Goal: Task Accomplishment & Management: Manage account settings

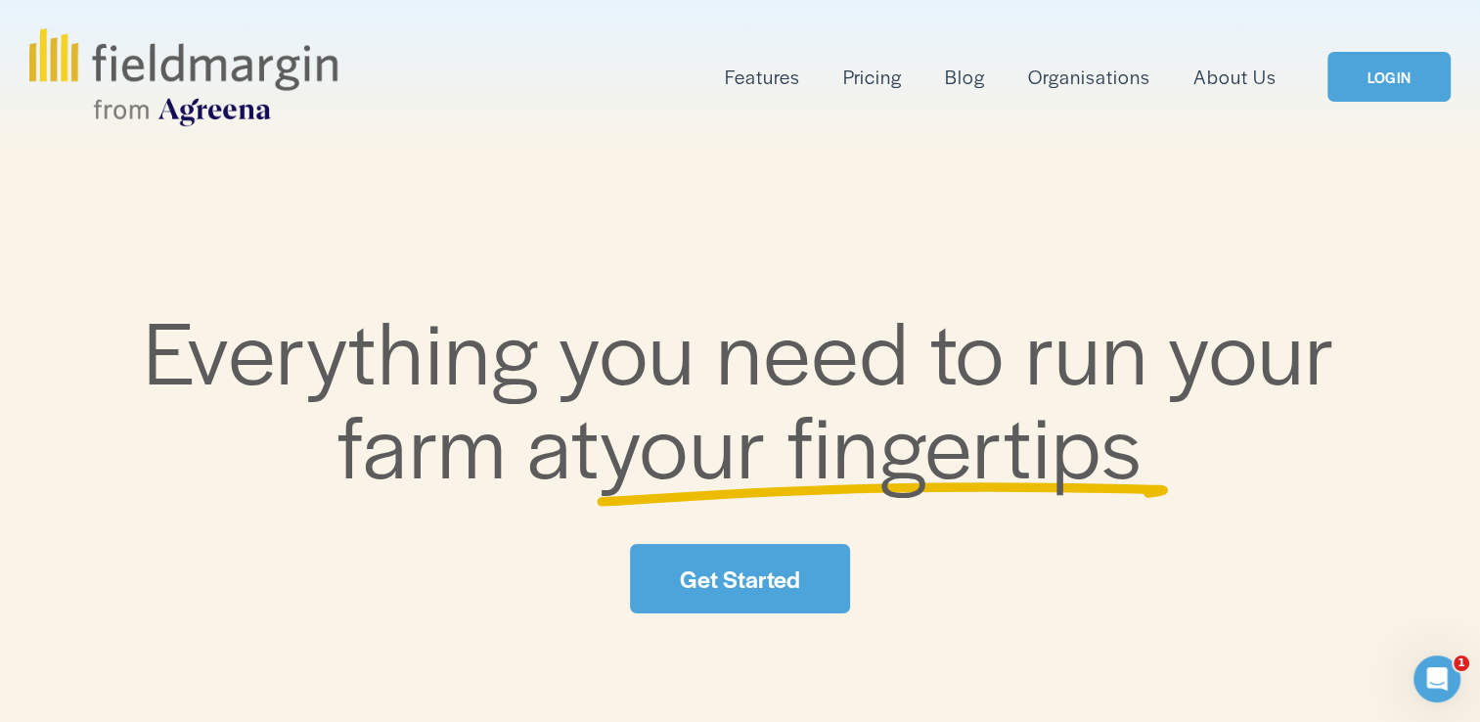
click at [1421, 94] on link "LOGIN" at bounding box center [1388, 77] width 123 height 50
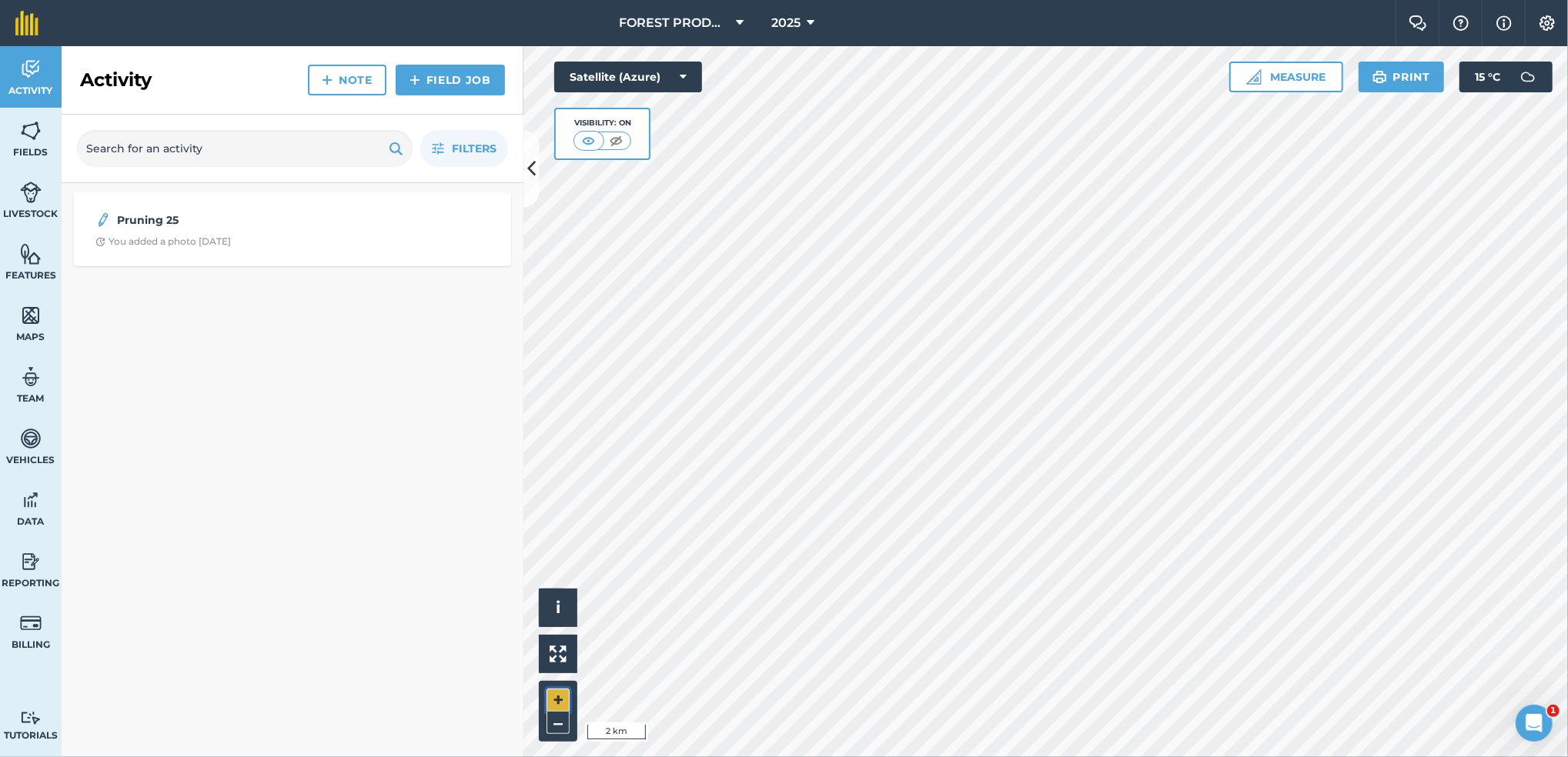
click at [560, 692] on button "+" at bounding box center [557, 700] width 23 height 23
click at [561, 702] on button "+" at bounding box center [557, 700] width 23 height 23
click at [553, 726] on button "–" at bounding box center [557, 723] width 23 height 22
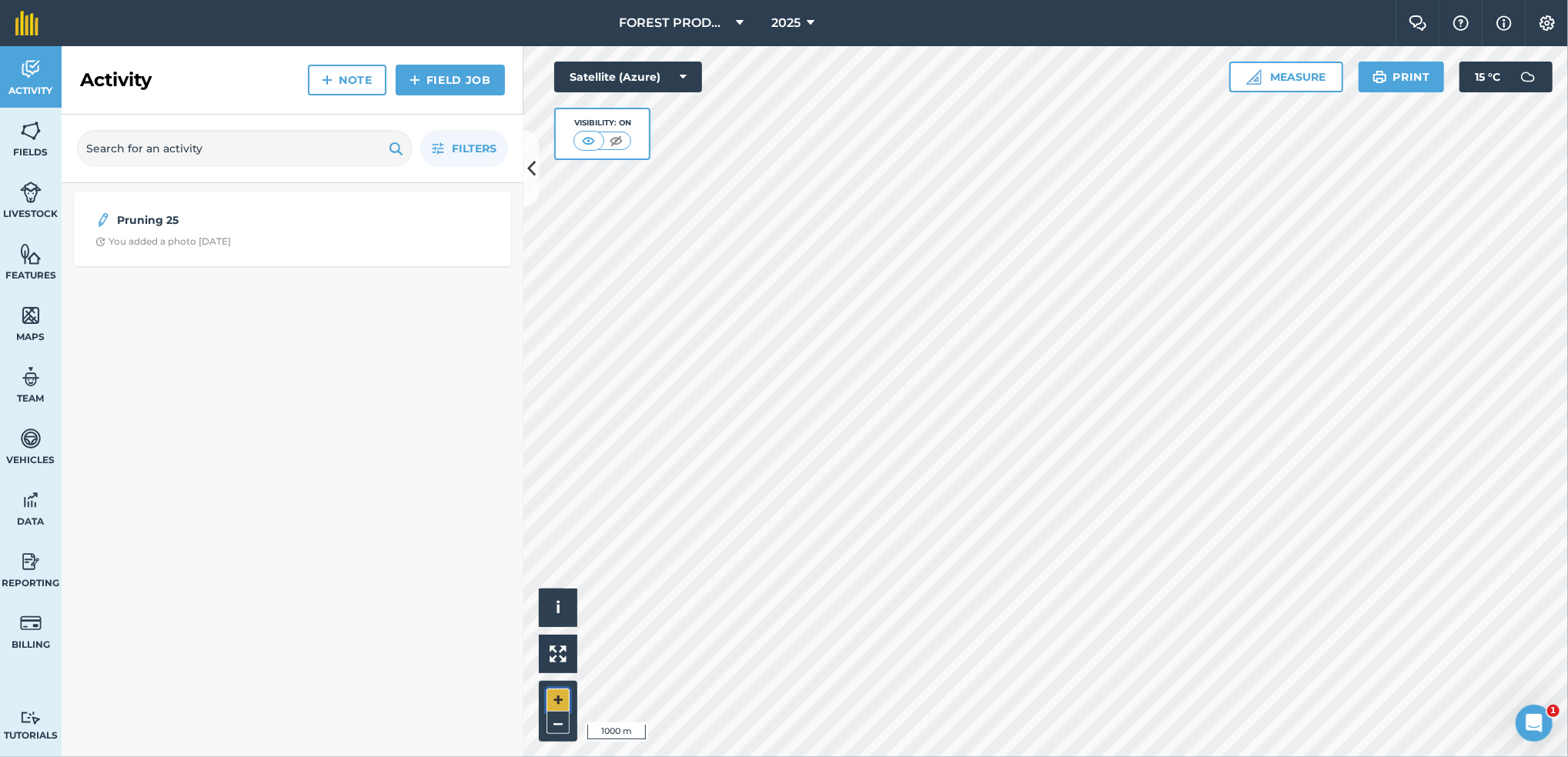
click at [556, 692] on button "+" at bounding box center [557, 700] width 23 height 23
click at [20, 133] on img at bounding box center [30, 131] width 21 height 23
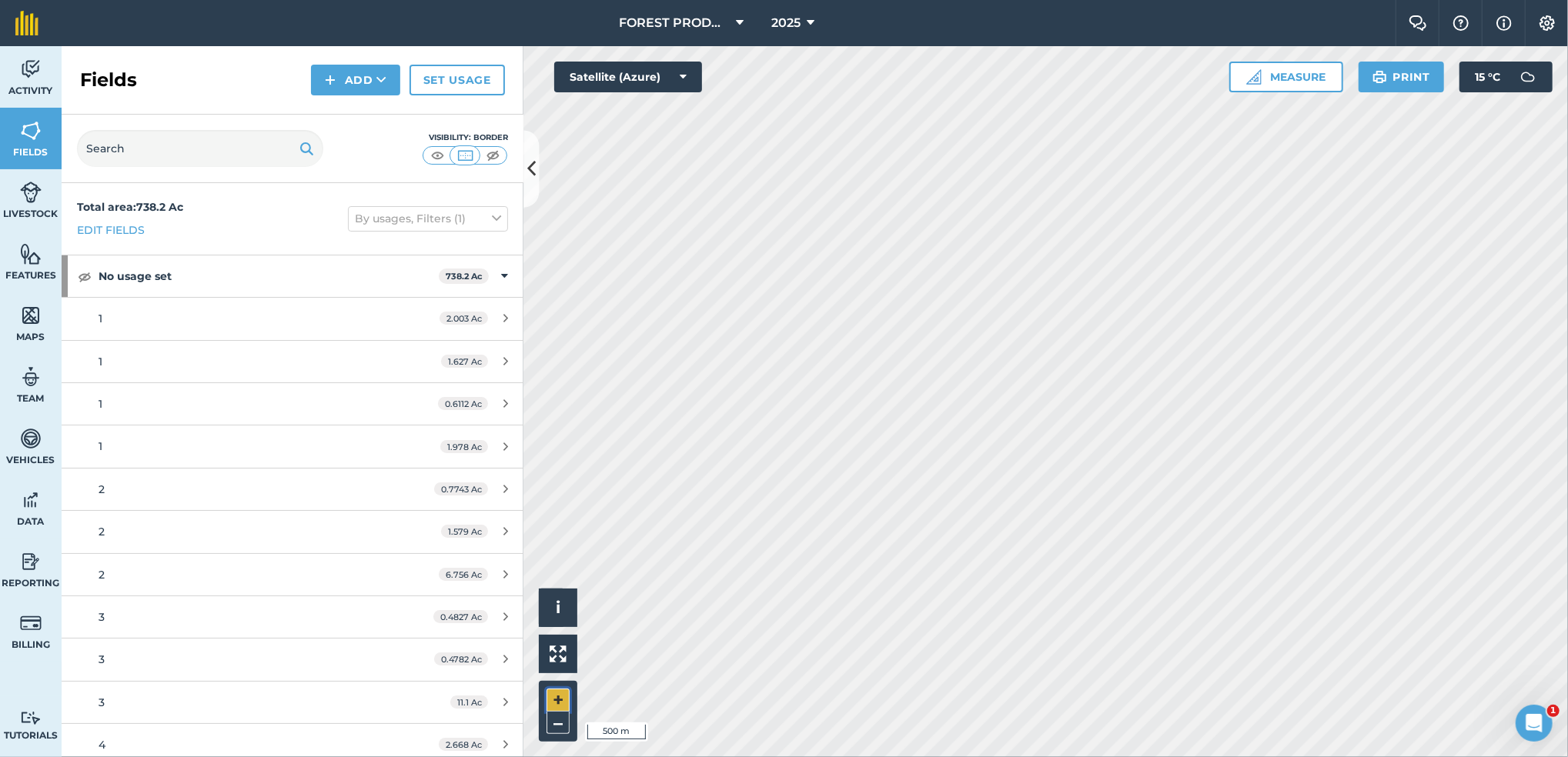
click at [551, 694] on button "+" at bounding box center [557, 700] width 23 height 23
click at [559, 699] on button "+" at bounding box center [557, 700] width 23 height 23
click at [80, 280] on img at bounding box center [85, 275] width 14 height 18
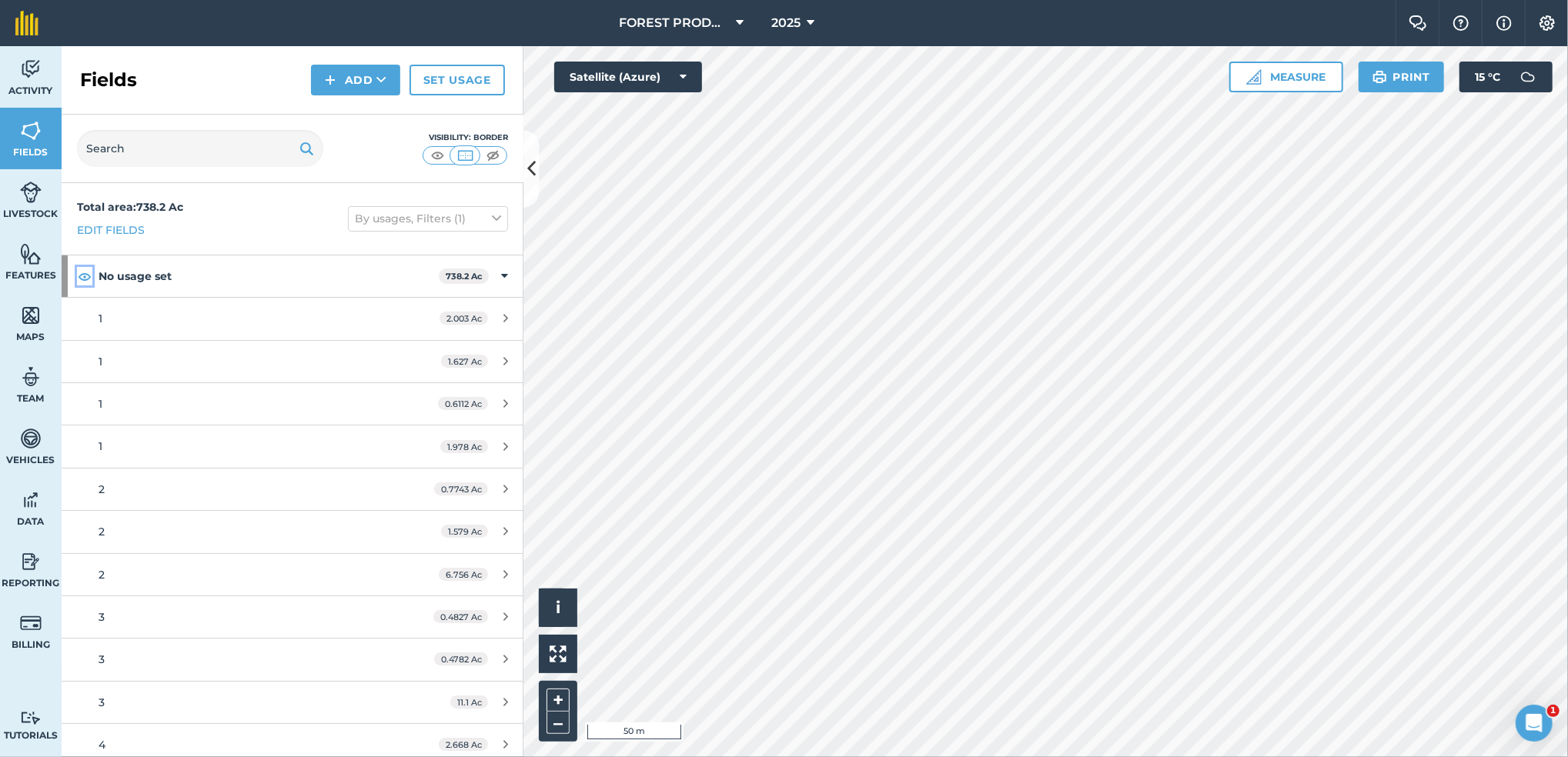
click at [80, 280] on img at bounding box center [85, 275] width 14 height 18
click at [78, 272] on img at bounding box center [85, 275] width 14 height 18
click at [88, 280] on img at bounding box center [85, 275] width 14 height 18
click at [811, 21] on icon at bounding box center [811, 23] width 8 height 18
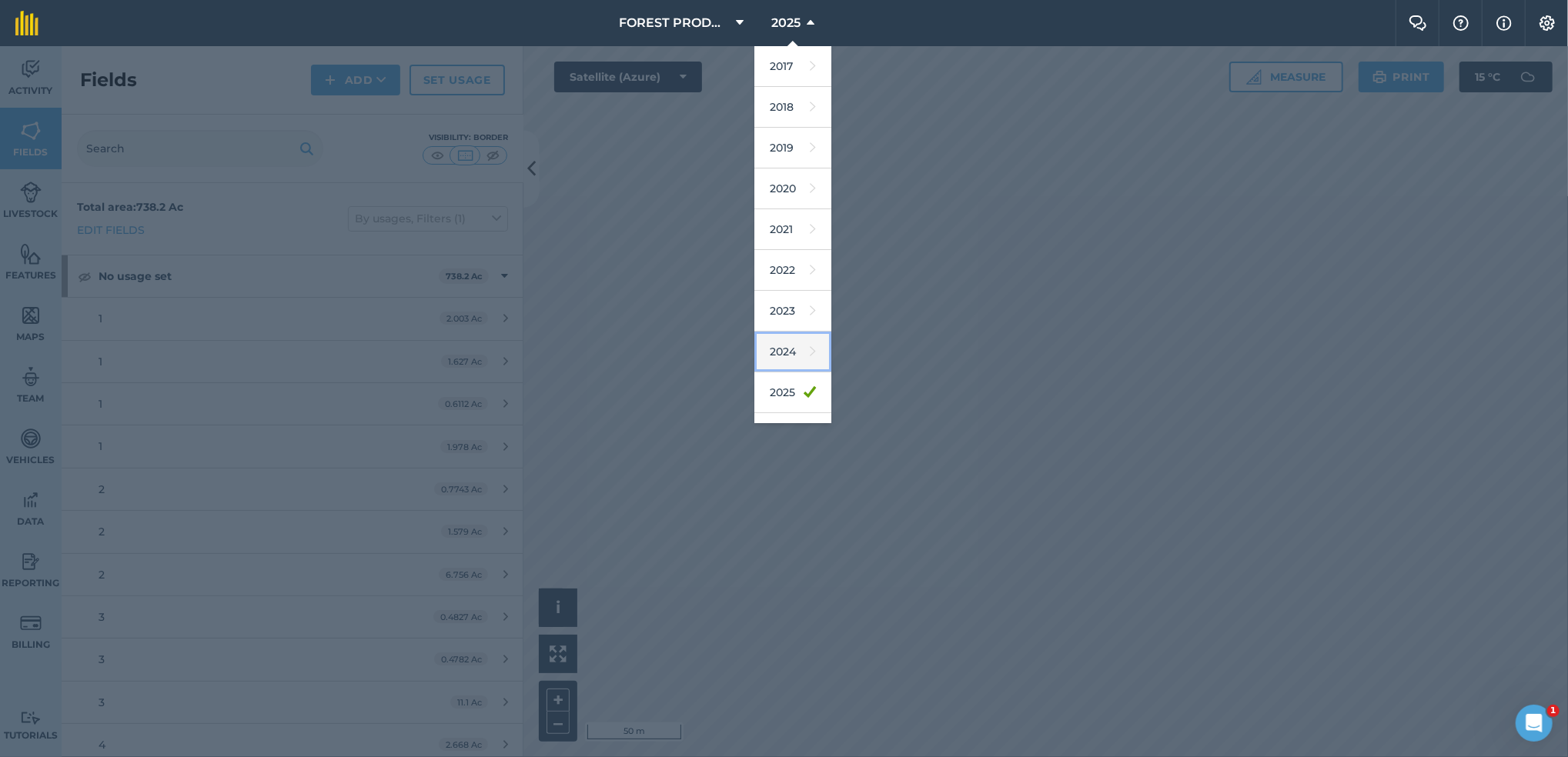
click at [782, 347] on link "2024" at bounding box center [793, 353] width 77 height 41
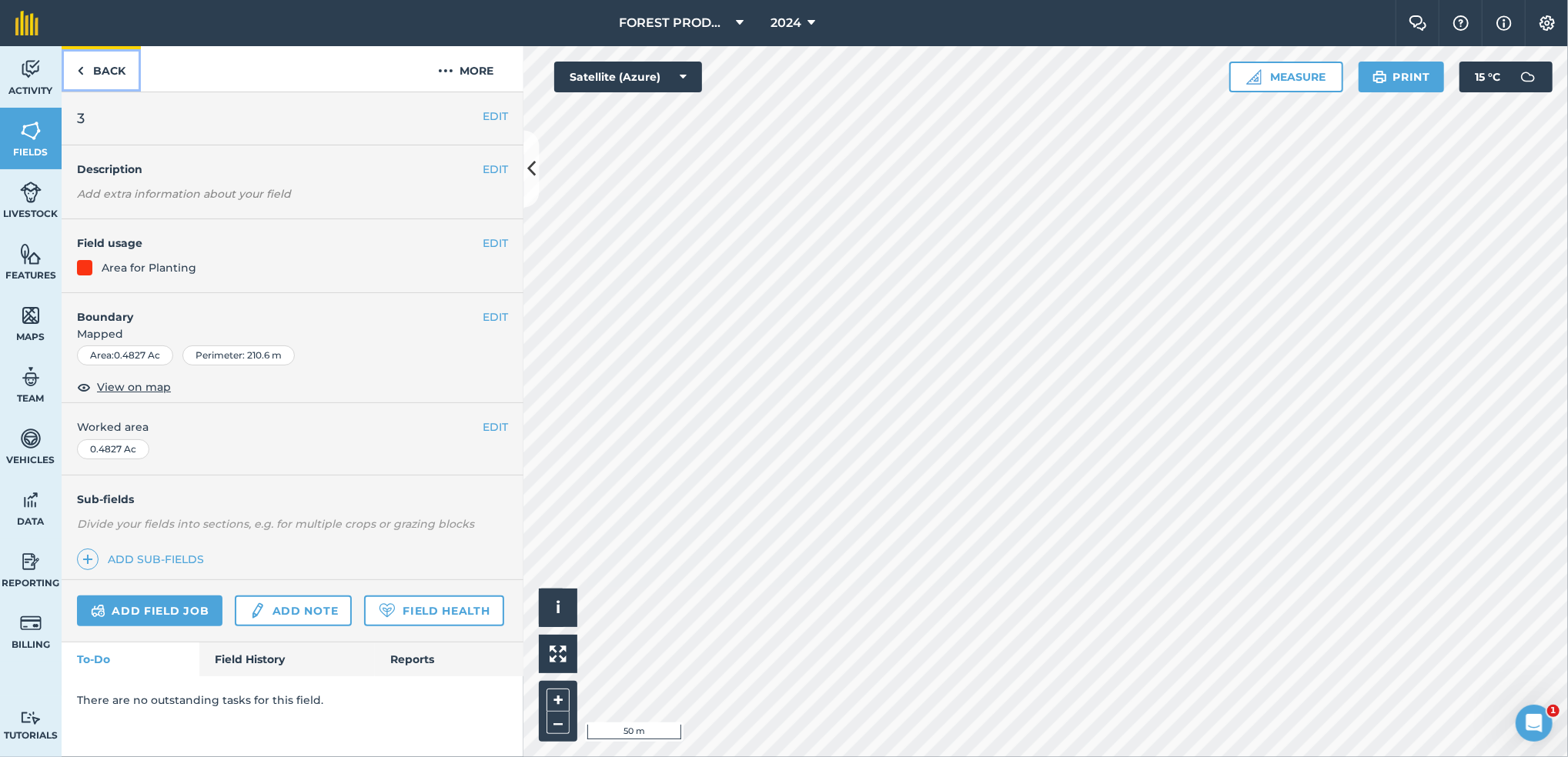
click at [82, 70] on img at bounding box center [80, 70] width 7 height 18
click at [91, 69] on link "Back" at bounding box center [101, 69] width 80 height 46
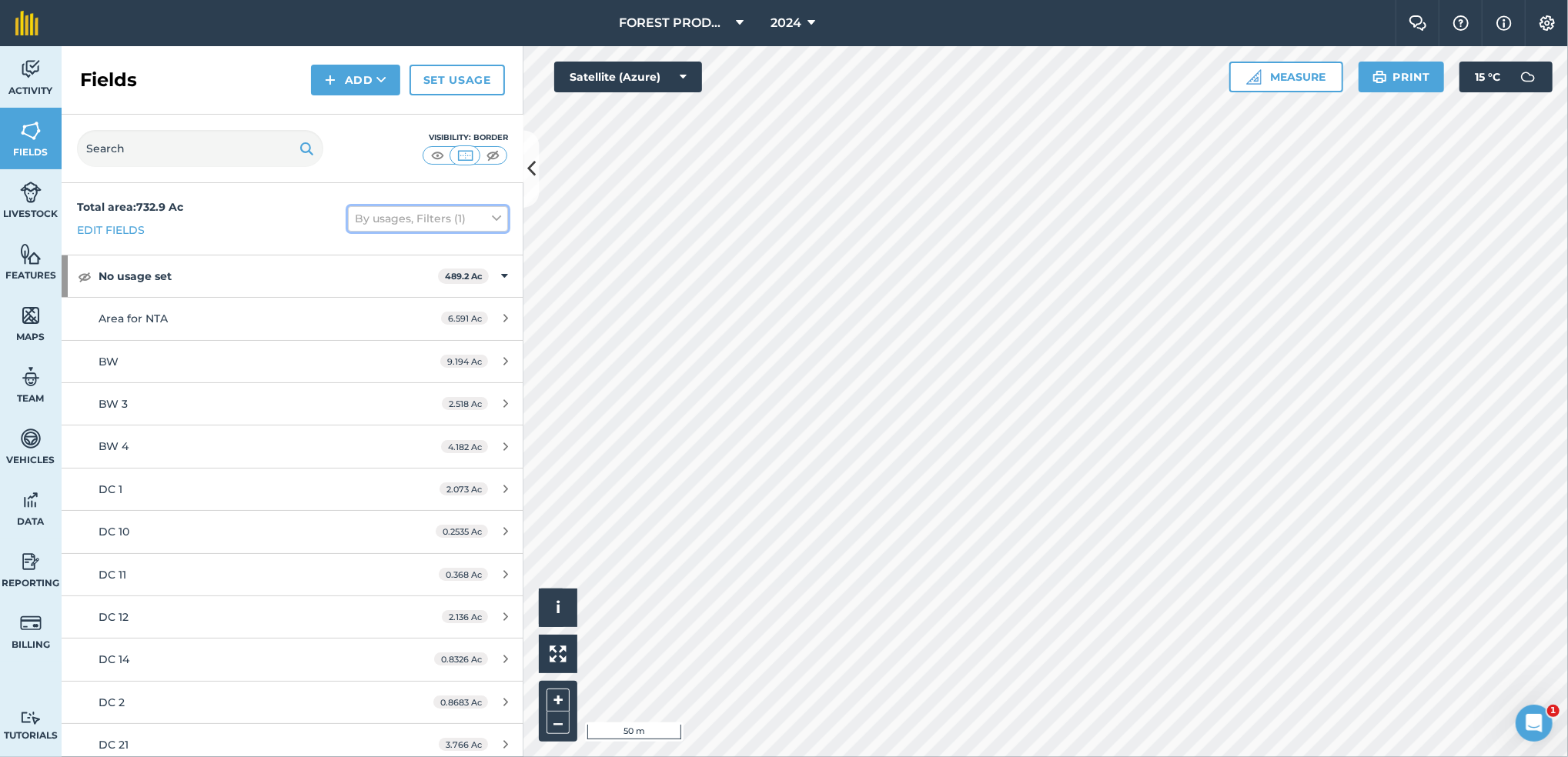
click at [490, 217] on button "By usages, Filters (1)" at bounding box center [427, 218] width 160 height 24
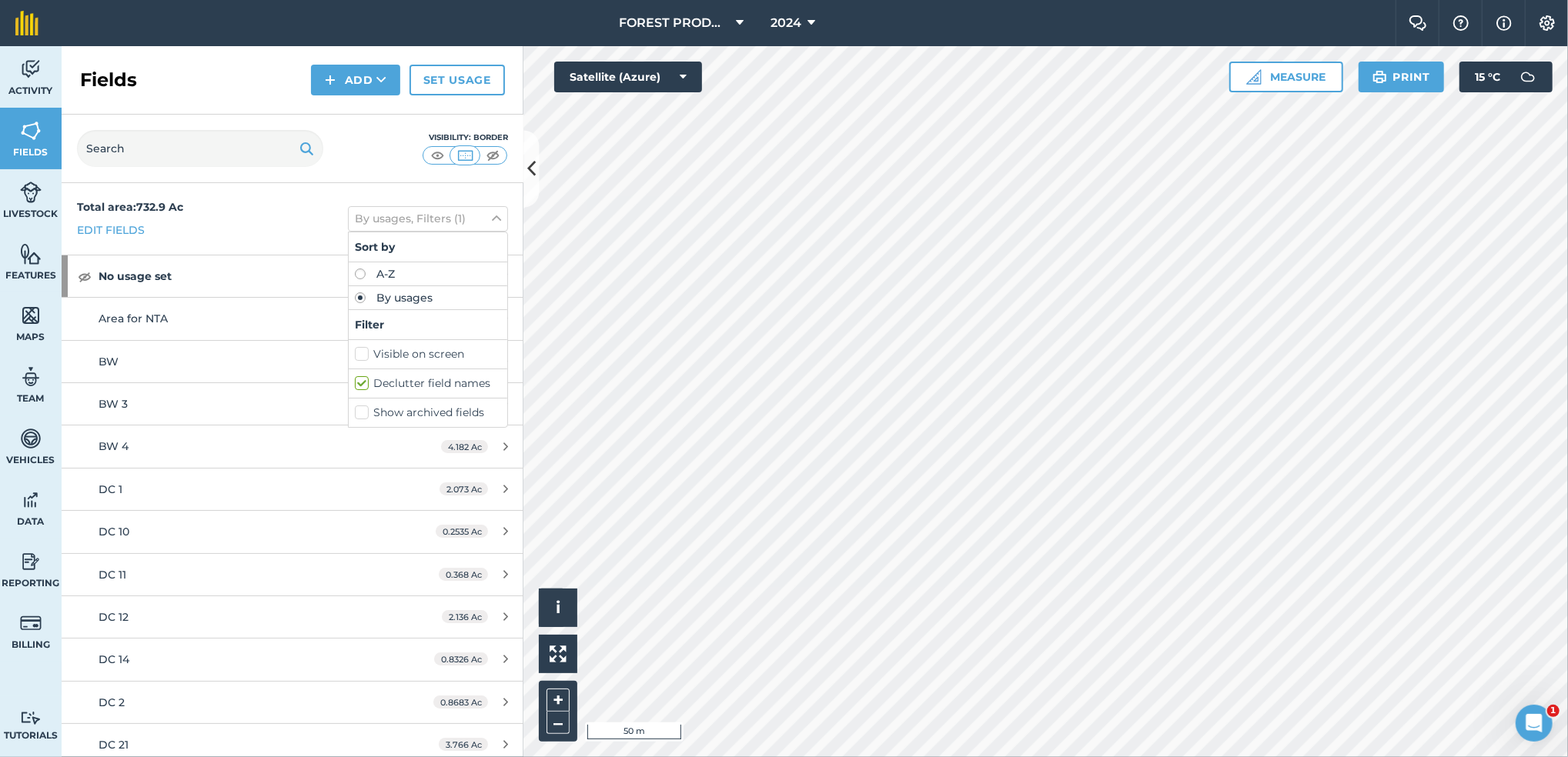
click at [368, 356] on label "Visible on screen" at bounding box center [428, 354] width 146 height 17
click at [365, 356] on input "Visible on screen" at bounding box center [360, 351] width 10 height 10
checkbox input "true"
click at [355, 385] on label "Declutter field names" at bounding box center [428, 383] width 146 height 17
click at [355, 385] on input "Declutter field names" at bounding box center [360, 380] width 10 height 10
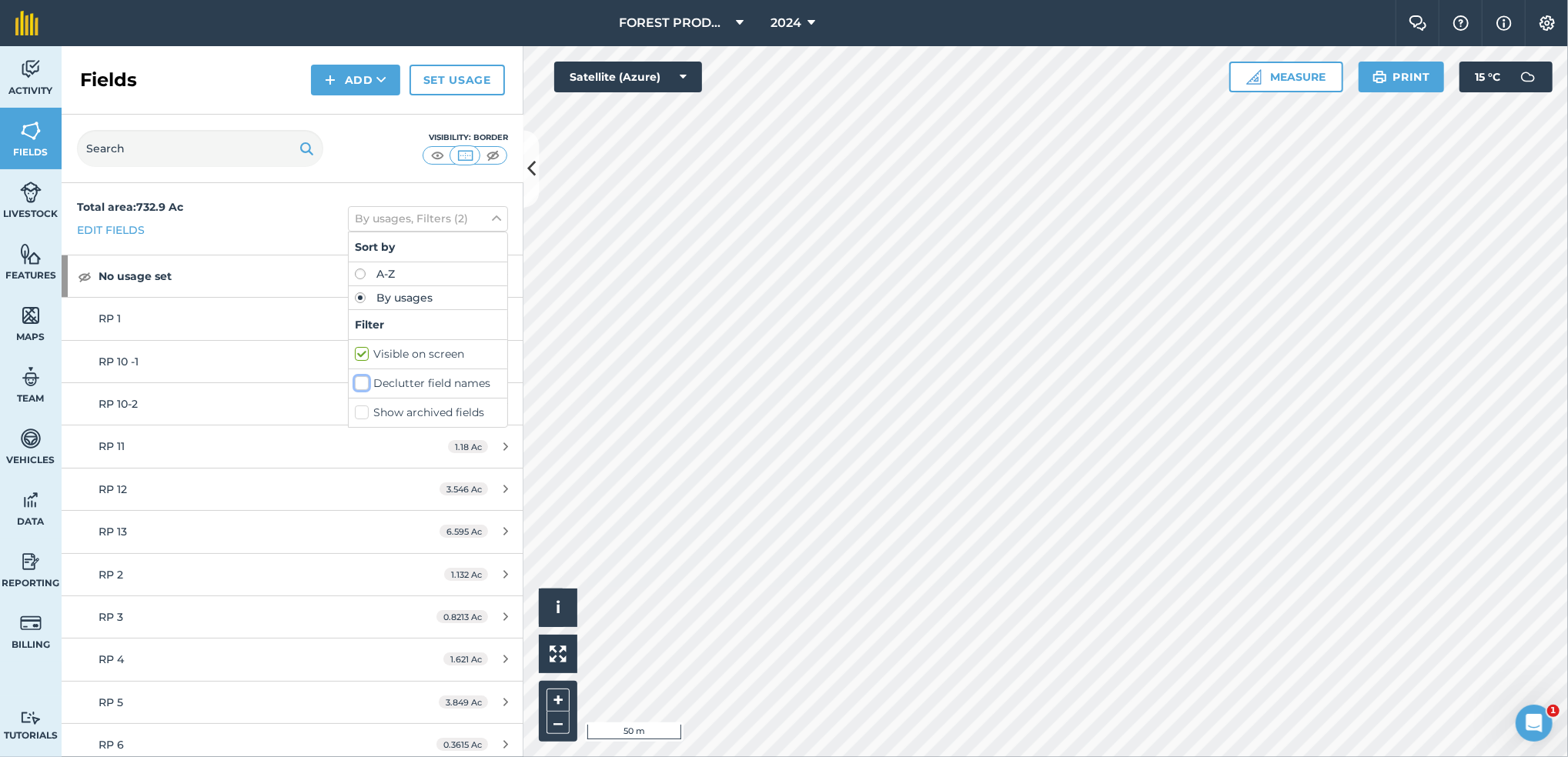
checkbox input "false"
click at [339, 473] on link "RP 12 3.546 Ac" at bounding box center [292, 489] width 462 height 42
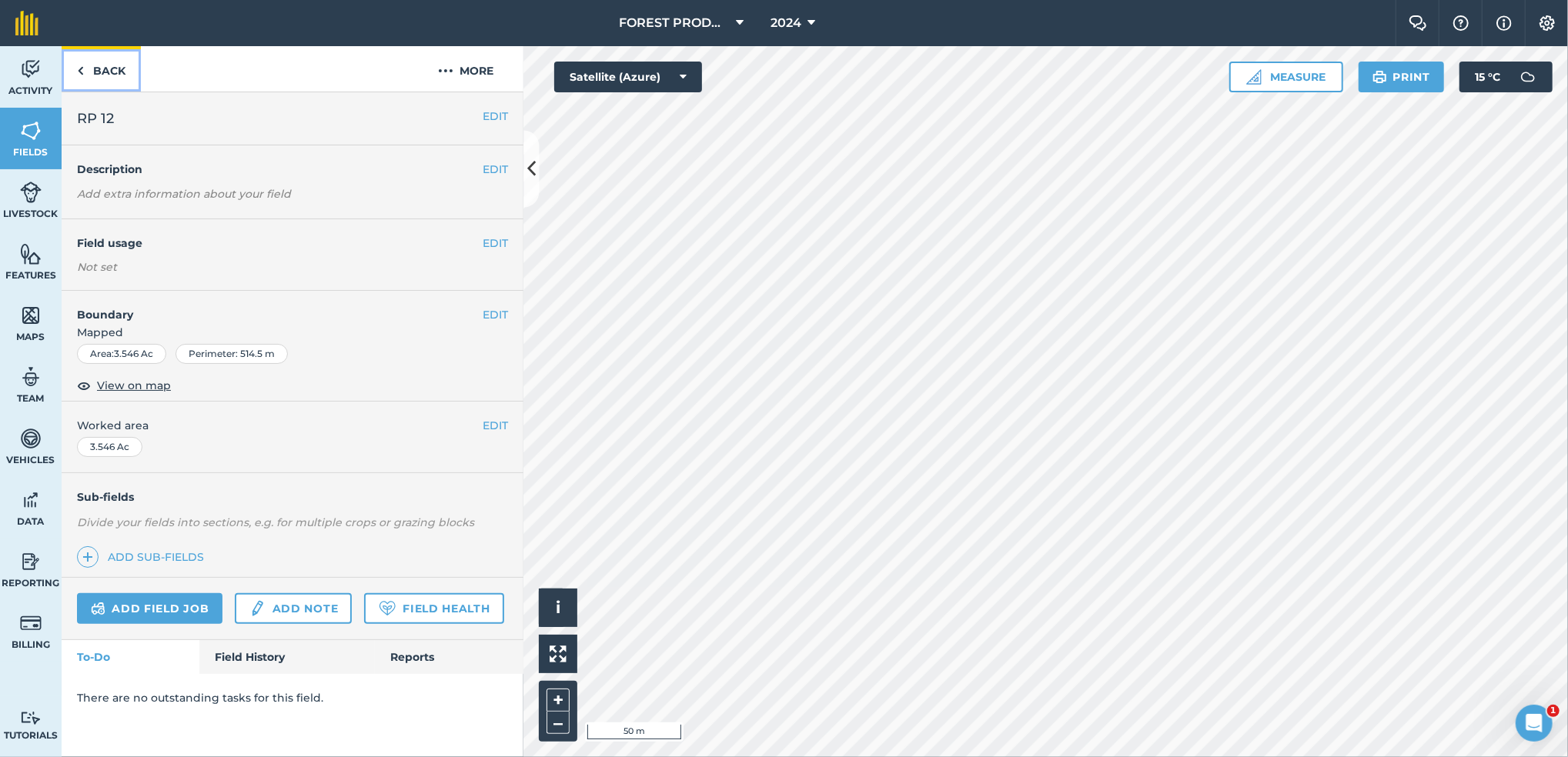
click at [95, 61] on link "Back" at bounding box center [101, 69] width 80 height 46
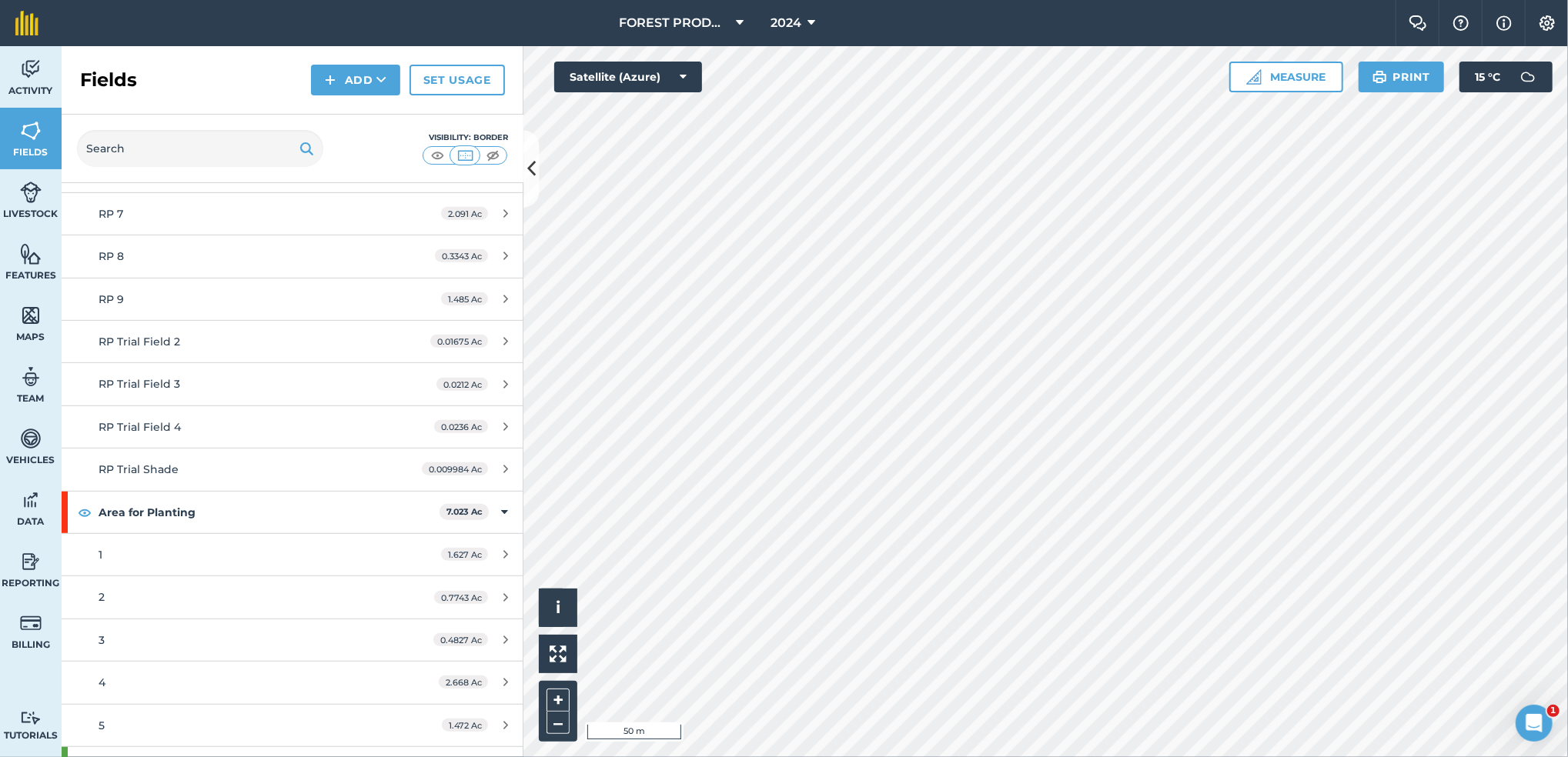
scroll to position [623, 0]
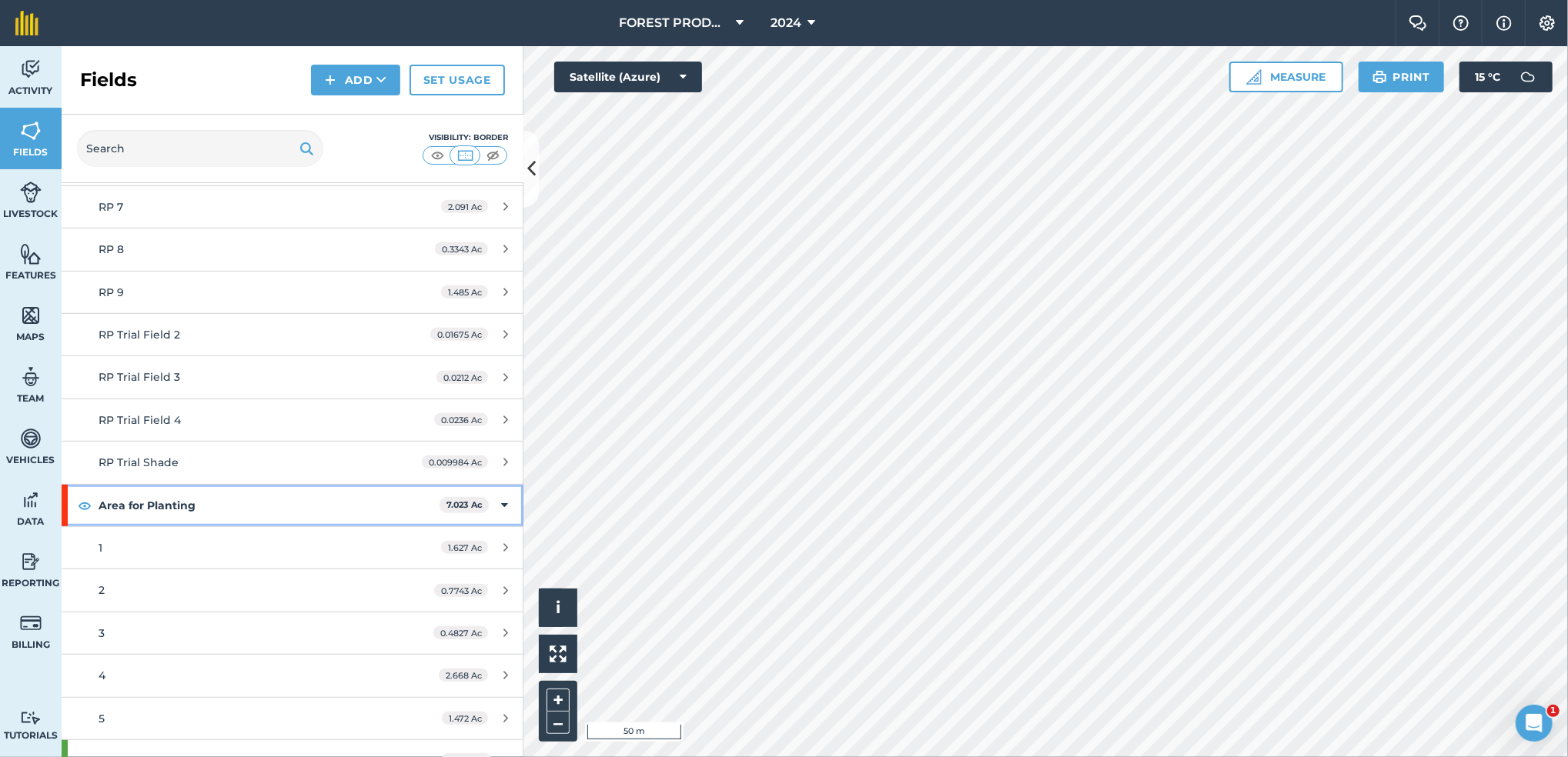
click at [316, 509] on strong "Area for Planting" at bounding box center [268, 505] width 341 height 42
click at [505, 506] on icon at bounding box center [506, 506] width 4 height 17
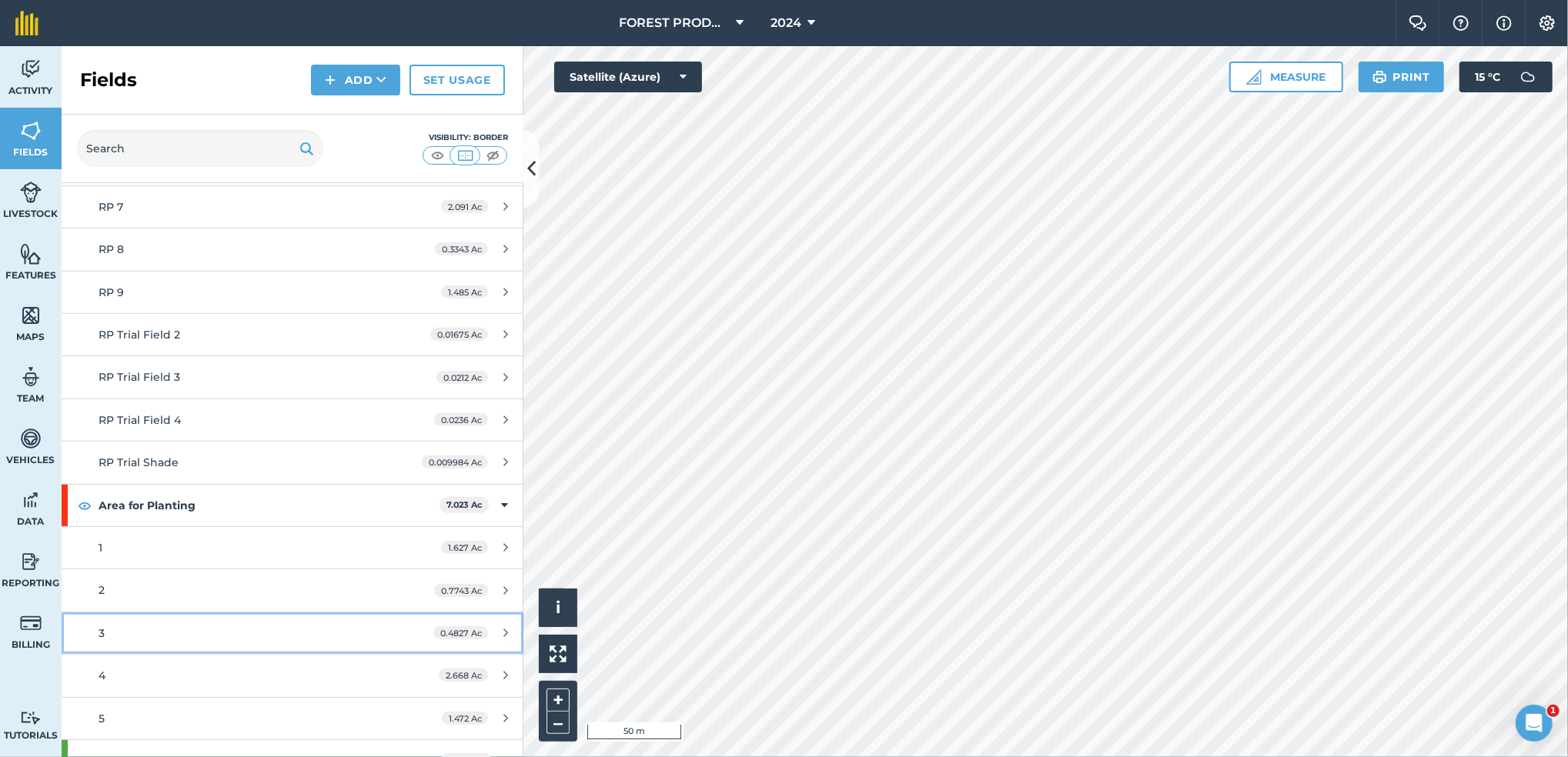
click at [246, 630] on div "3" at bounding box center [243, 633] width 290 height 17
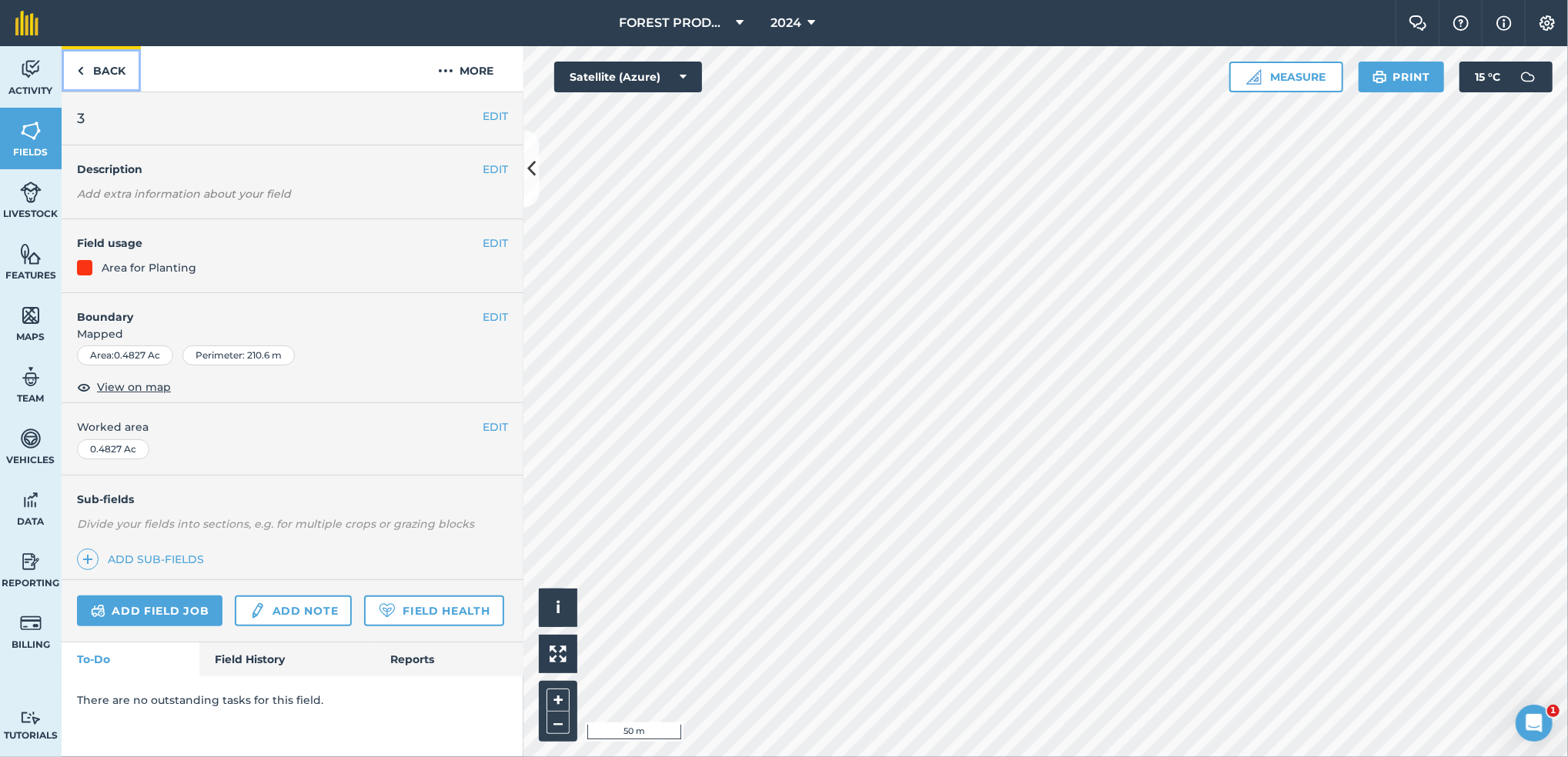
click at [81, 65] on img at bounding box center [80, 70] width 7 height 18
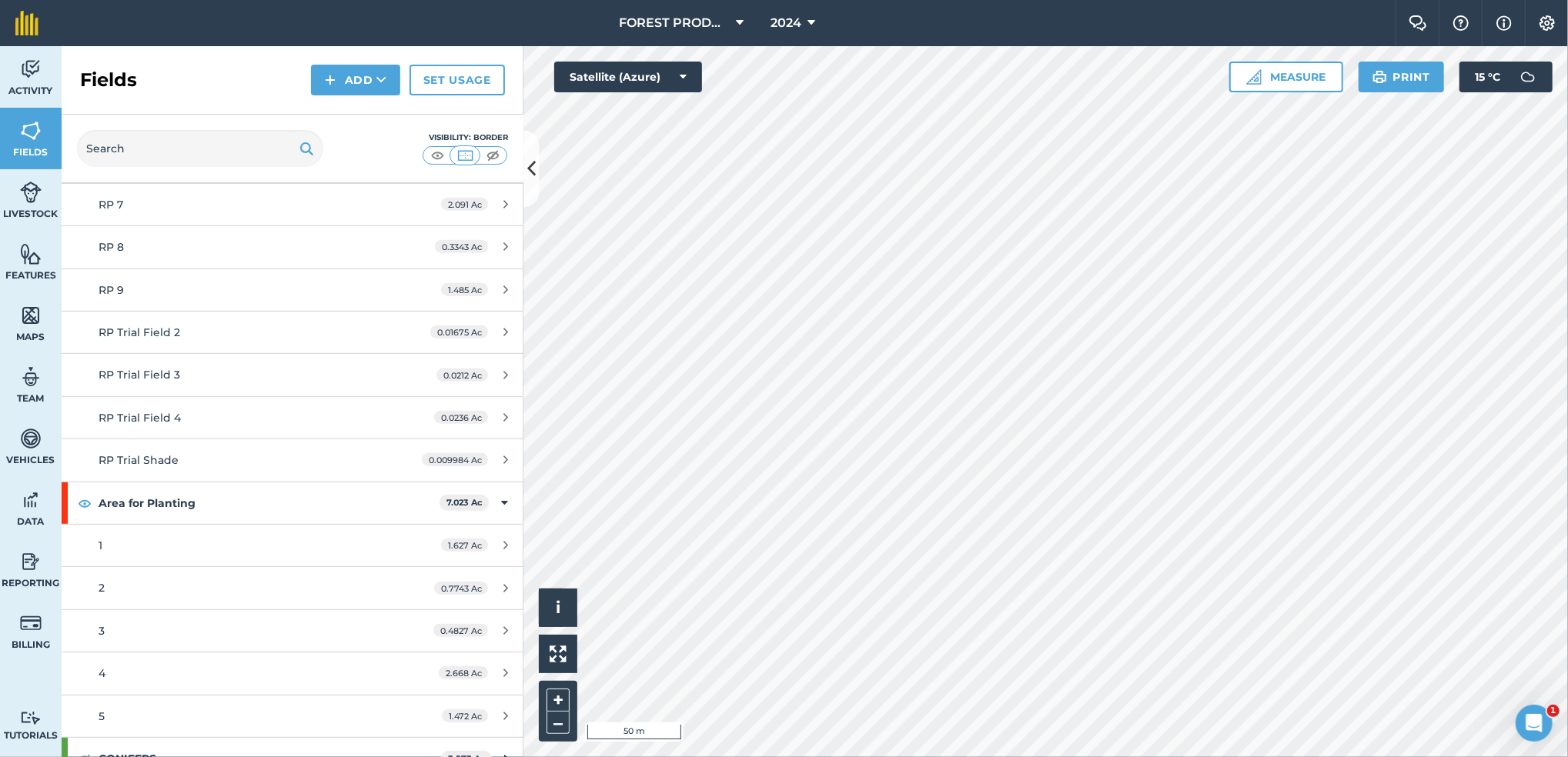
scroll to position [652, 0]
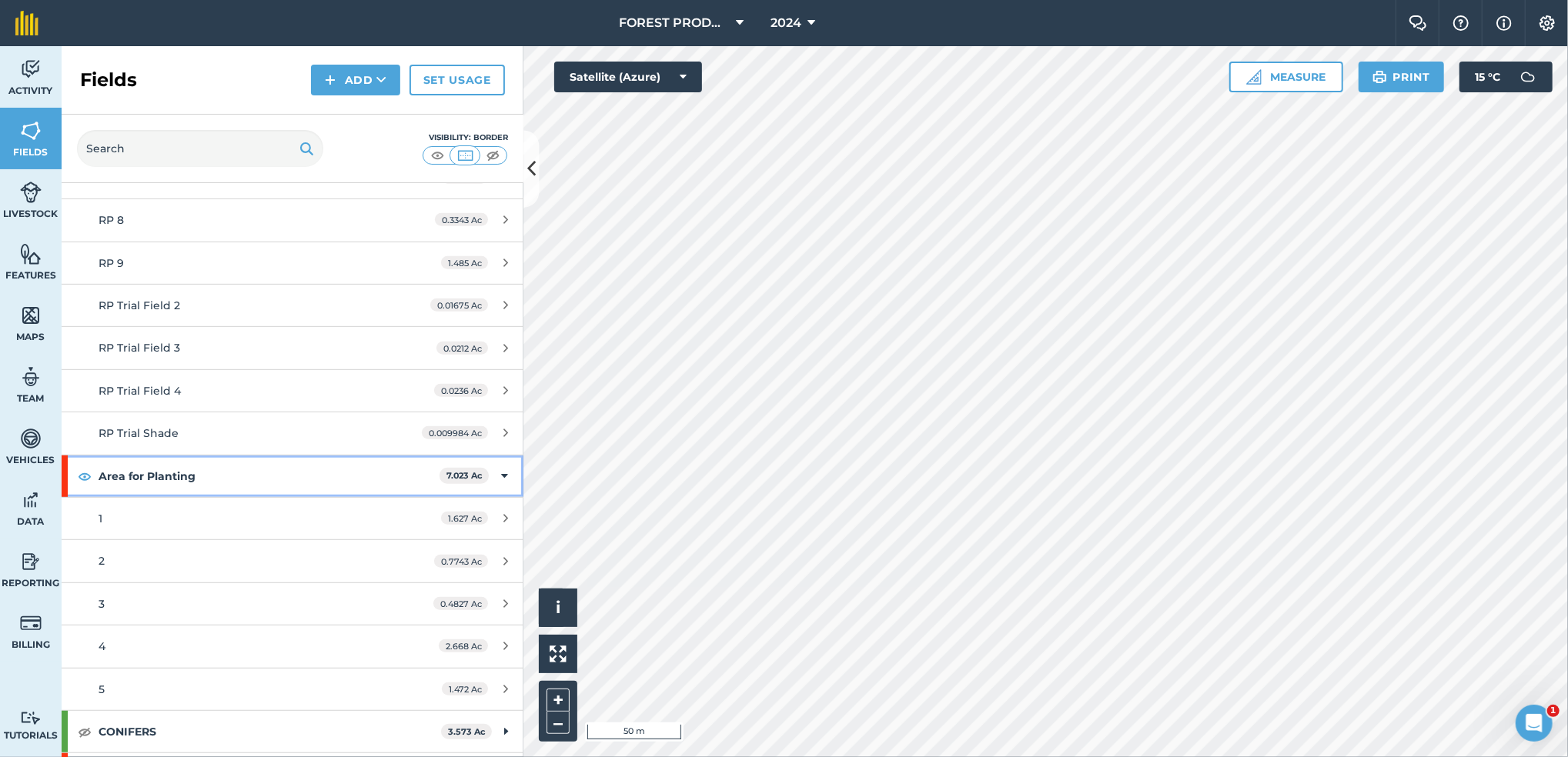
click at [320, 471] on strong "Area for Planting" at bounding box center [268, 476] width 341 height 42
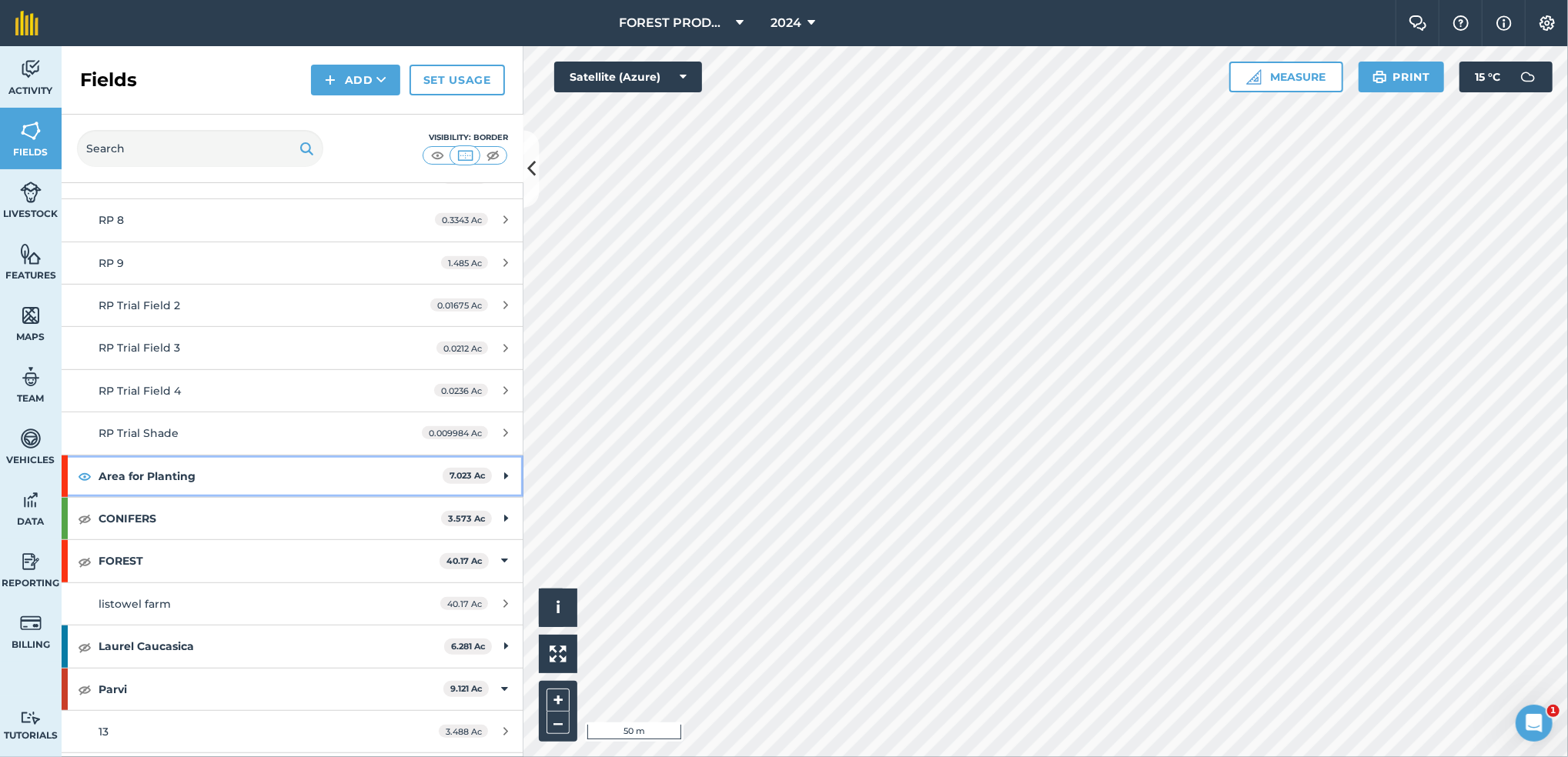
click at [494, 478] on div "Area for Planting 7.023 Ac" at bounding box center [292, 476] width 462 height 42
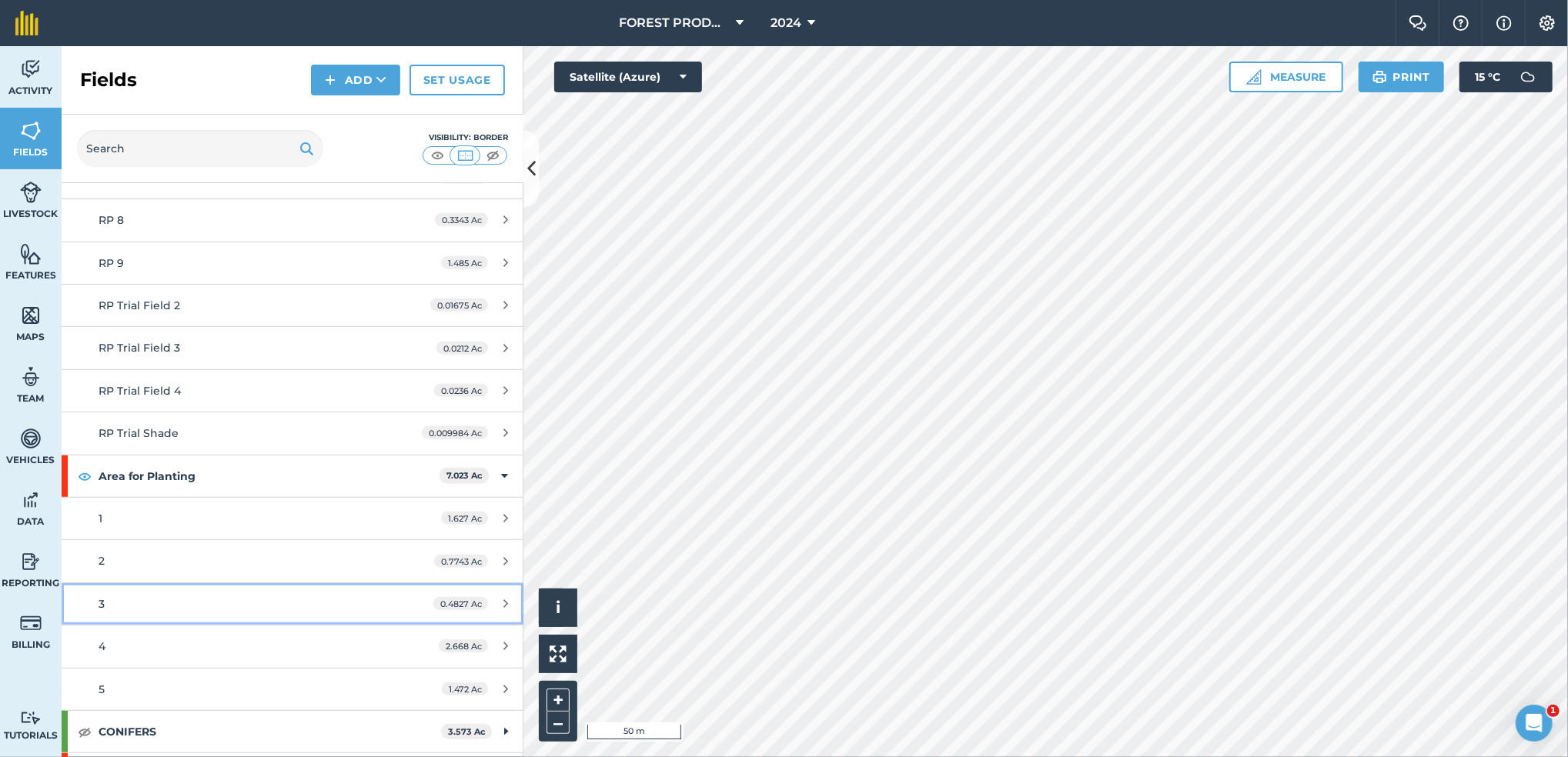
click at [72, 604] on link "3 0.4827 Ac" at bounding box center [292, 604] width 462 height 42
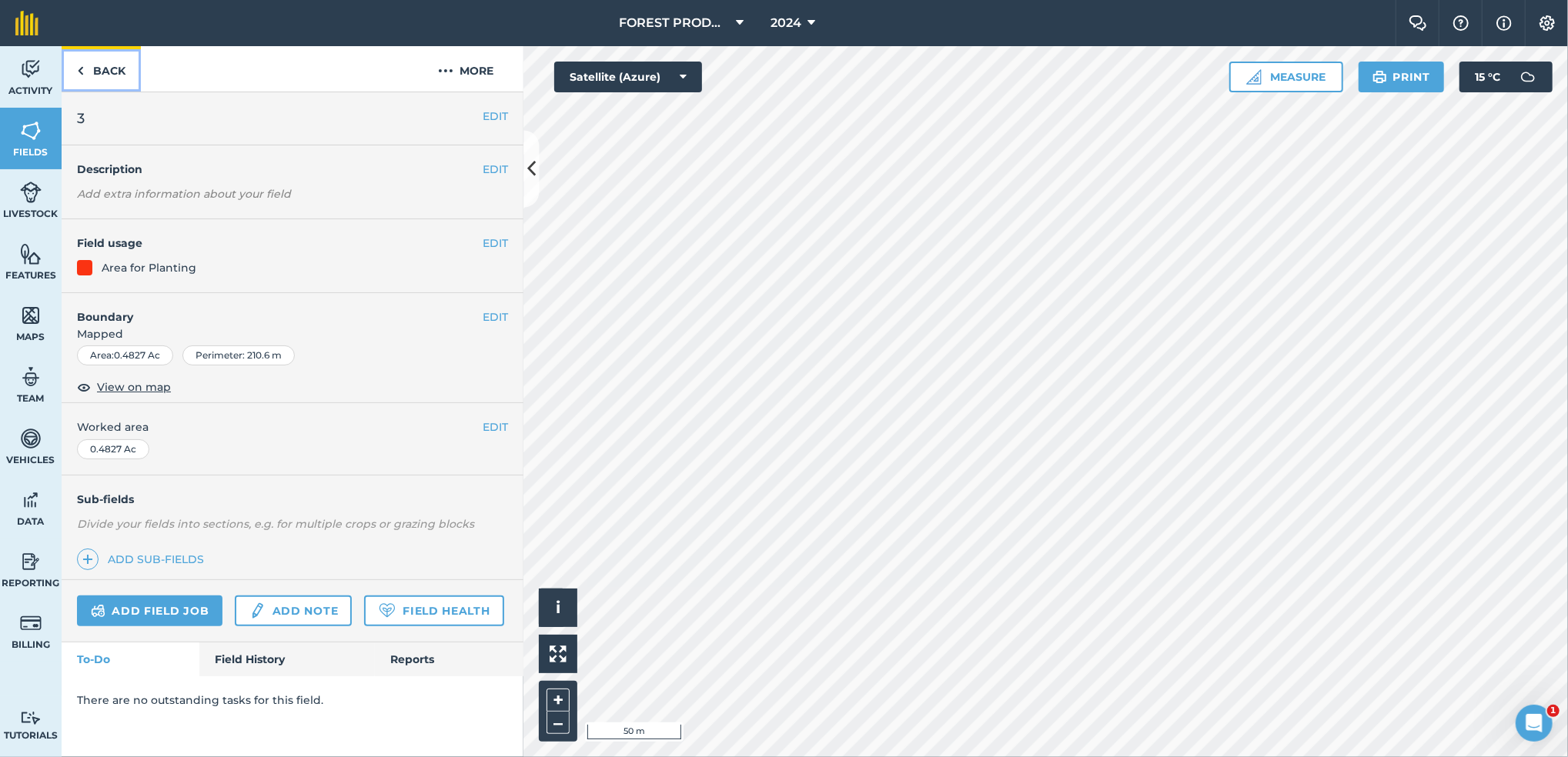
click at [91, 76] on link "Back" at bounding box center [101, 69] width 80 height 46
click at [490, 119] on button "EDIT" at bounding box center [495, 116] width 25 height 17
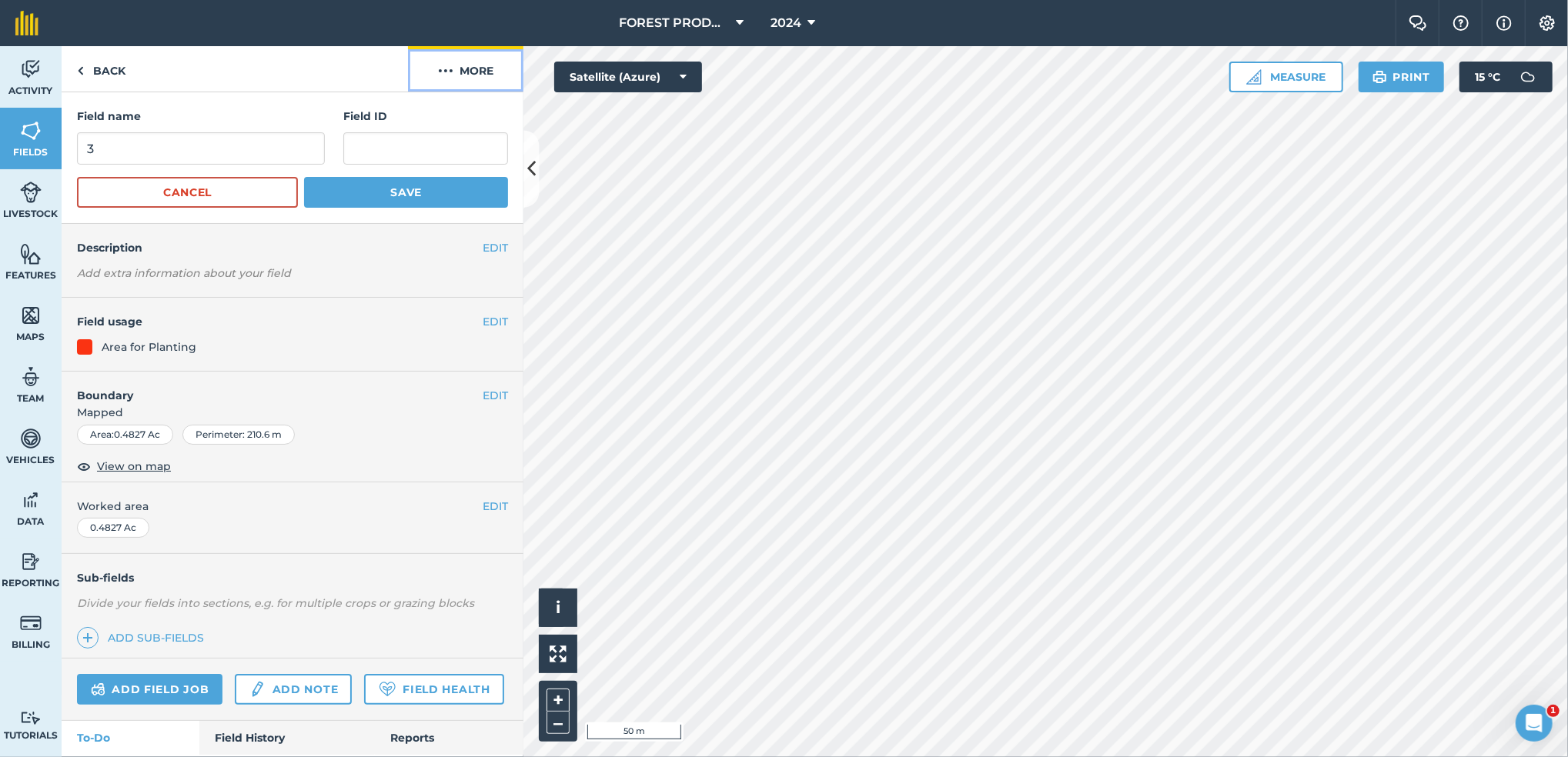
click at [464, 72] on button "More" at bounding box center [465, 69] width 116 height 46
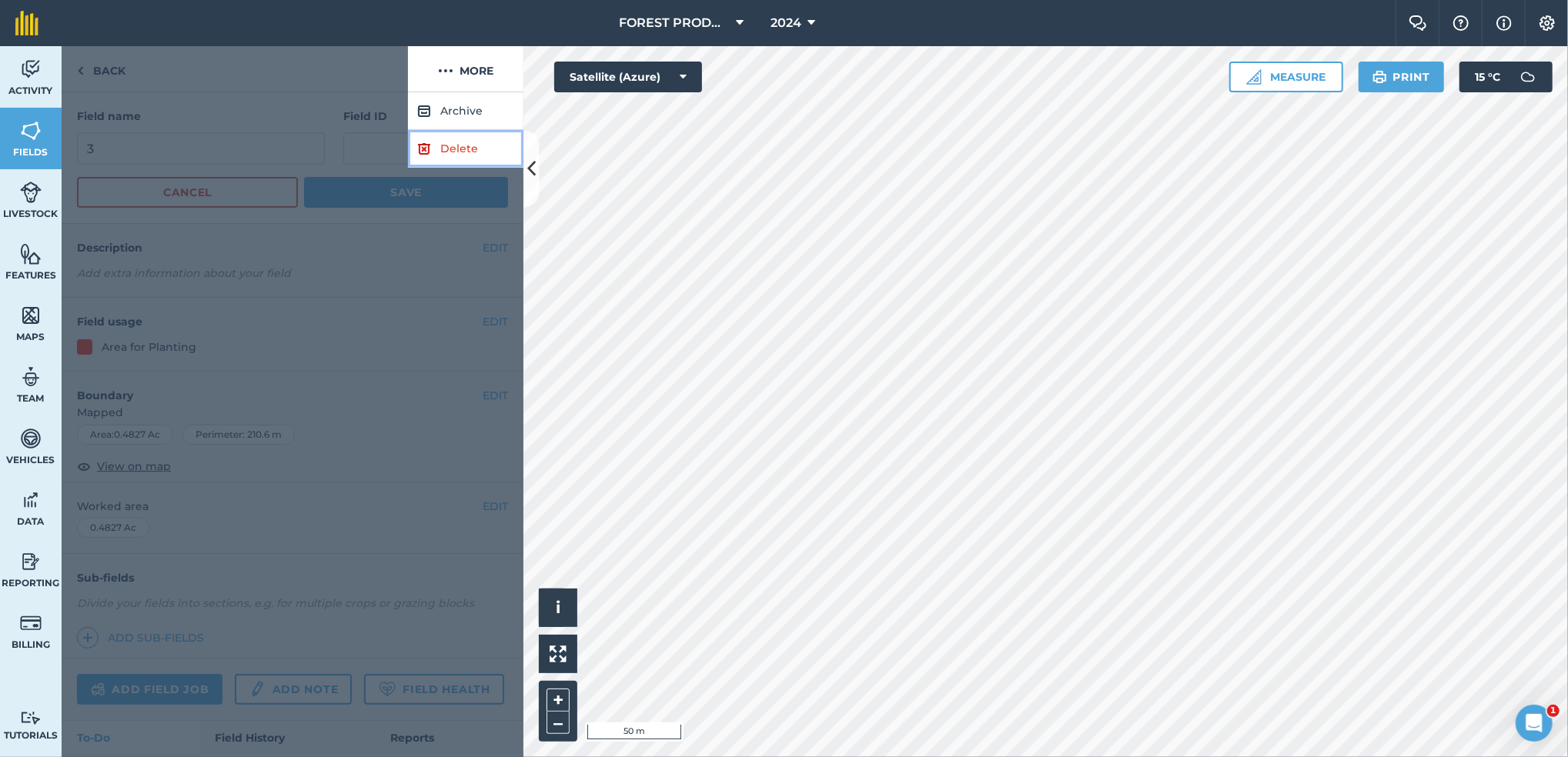
click at [444, 158] on link "Delete" at bounding box center [465, 149] width 116 height 38
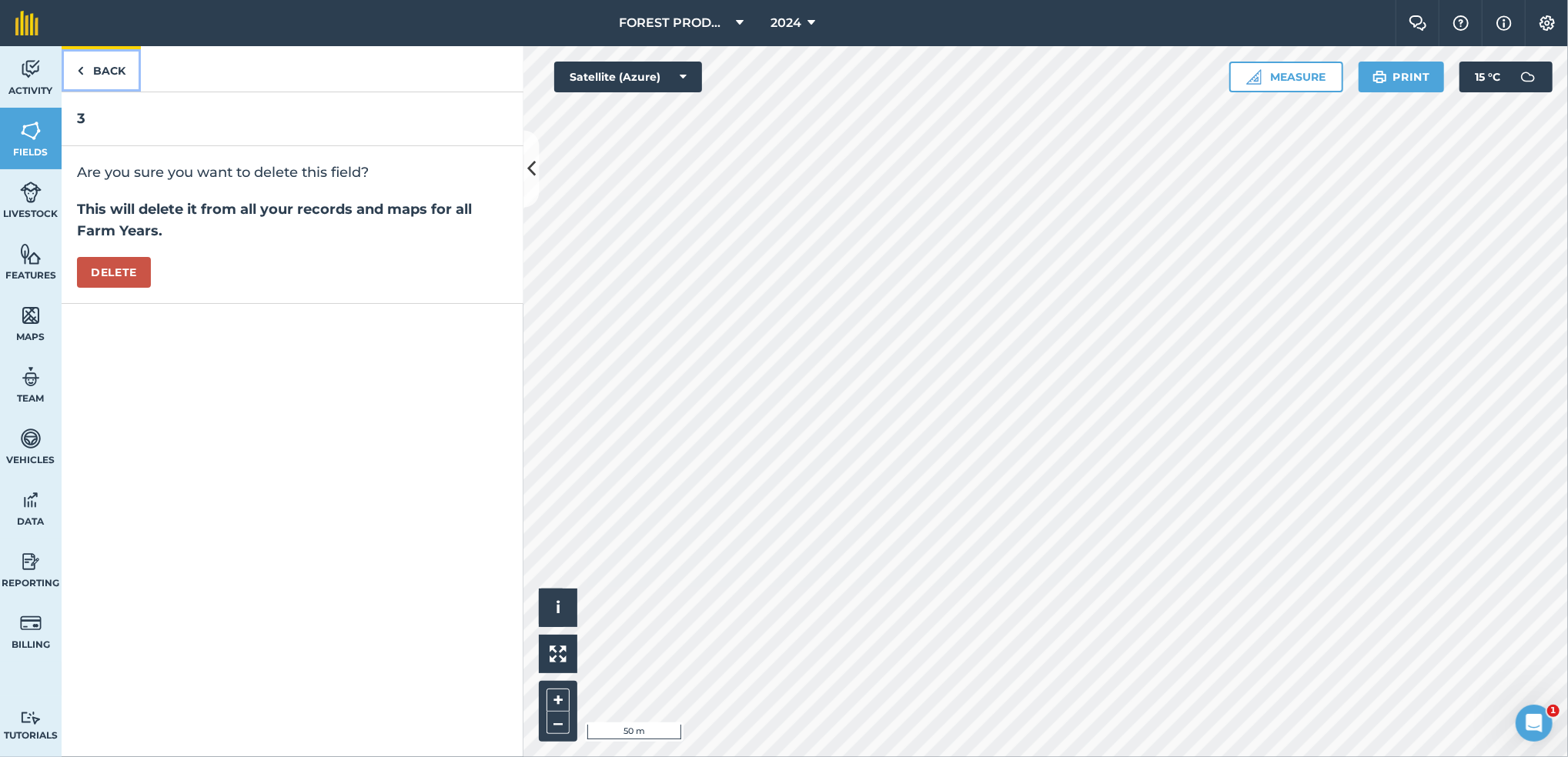
click at [107, 66] on link "Back" at bounding box center [101, 69] width 80 height 46
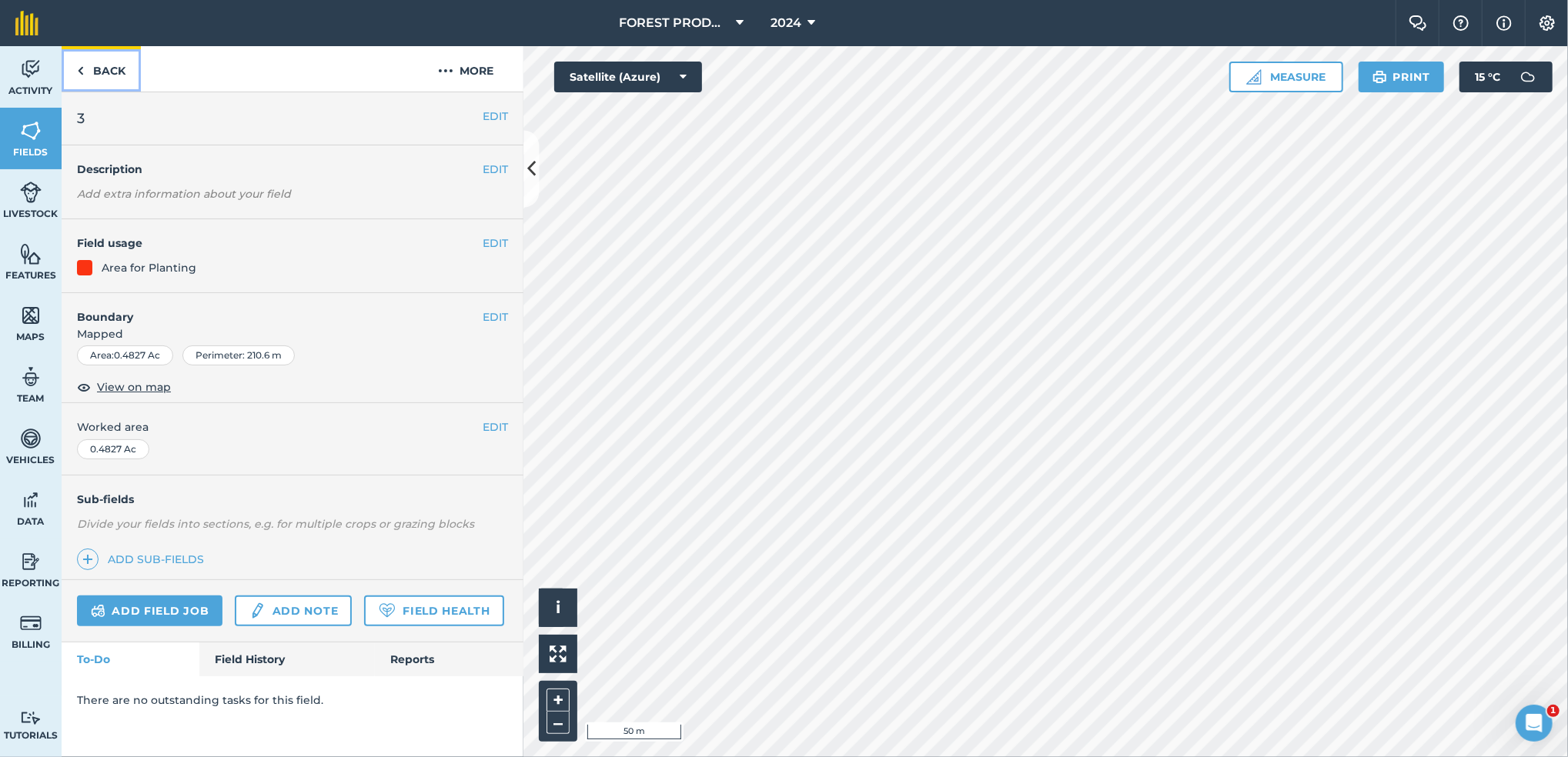
click at [96, 64] on link "Back" at bounding box center [101, 69] width 80 height 46
click at [91, 61] on link "Back" at bounding box center [101, 69] width 80 height 46
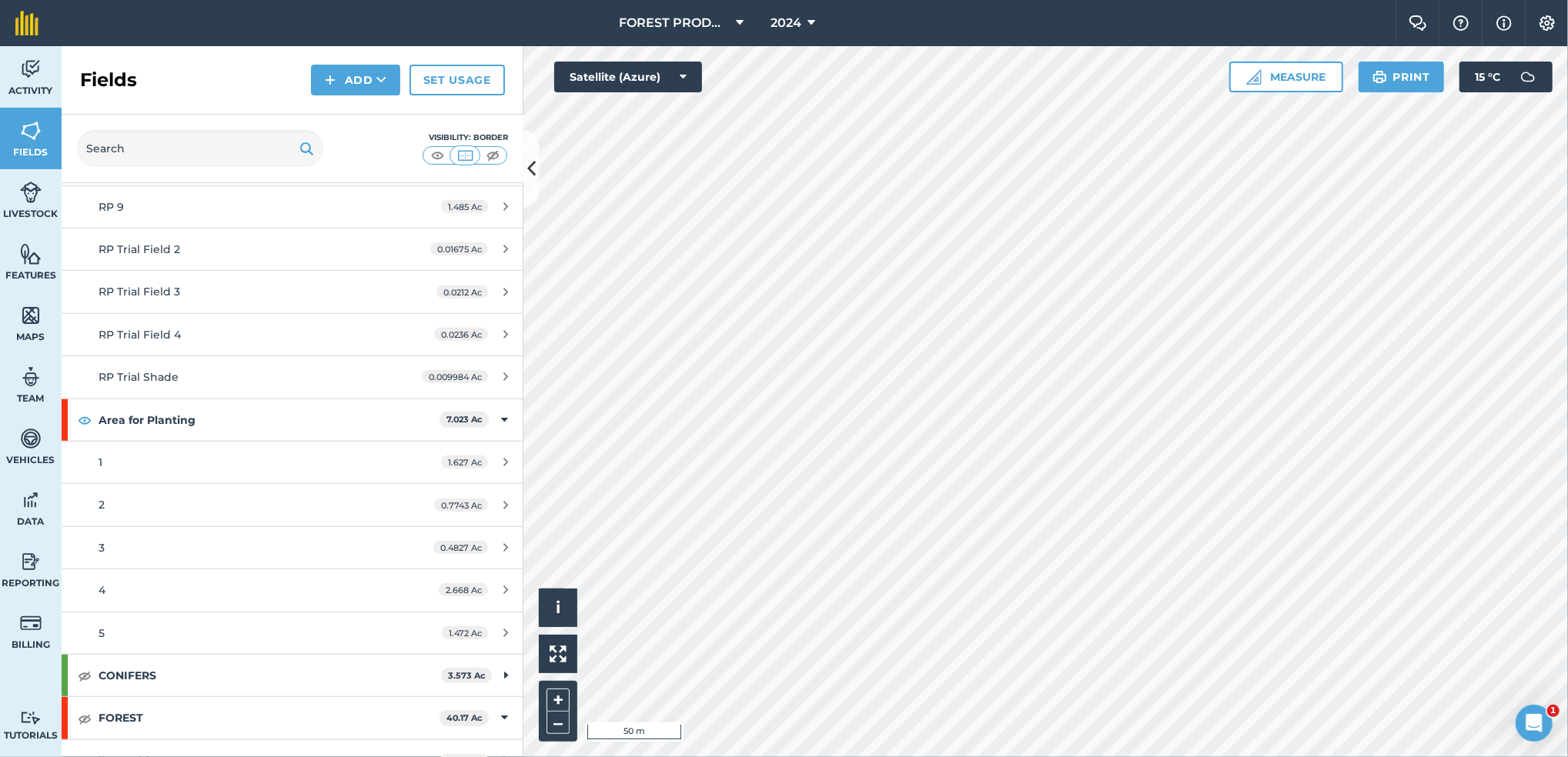
scroll to position [711, 0]
drag, startPoint x: 468, startPoint y: 541, endPoint x: 353, endPoint y: 550, distance: 115.4
click at [353, 550] on div "3" at bounding box center [243, 546] width 290 height 17
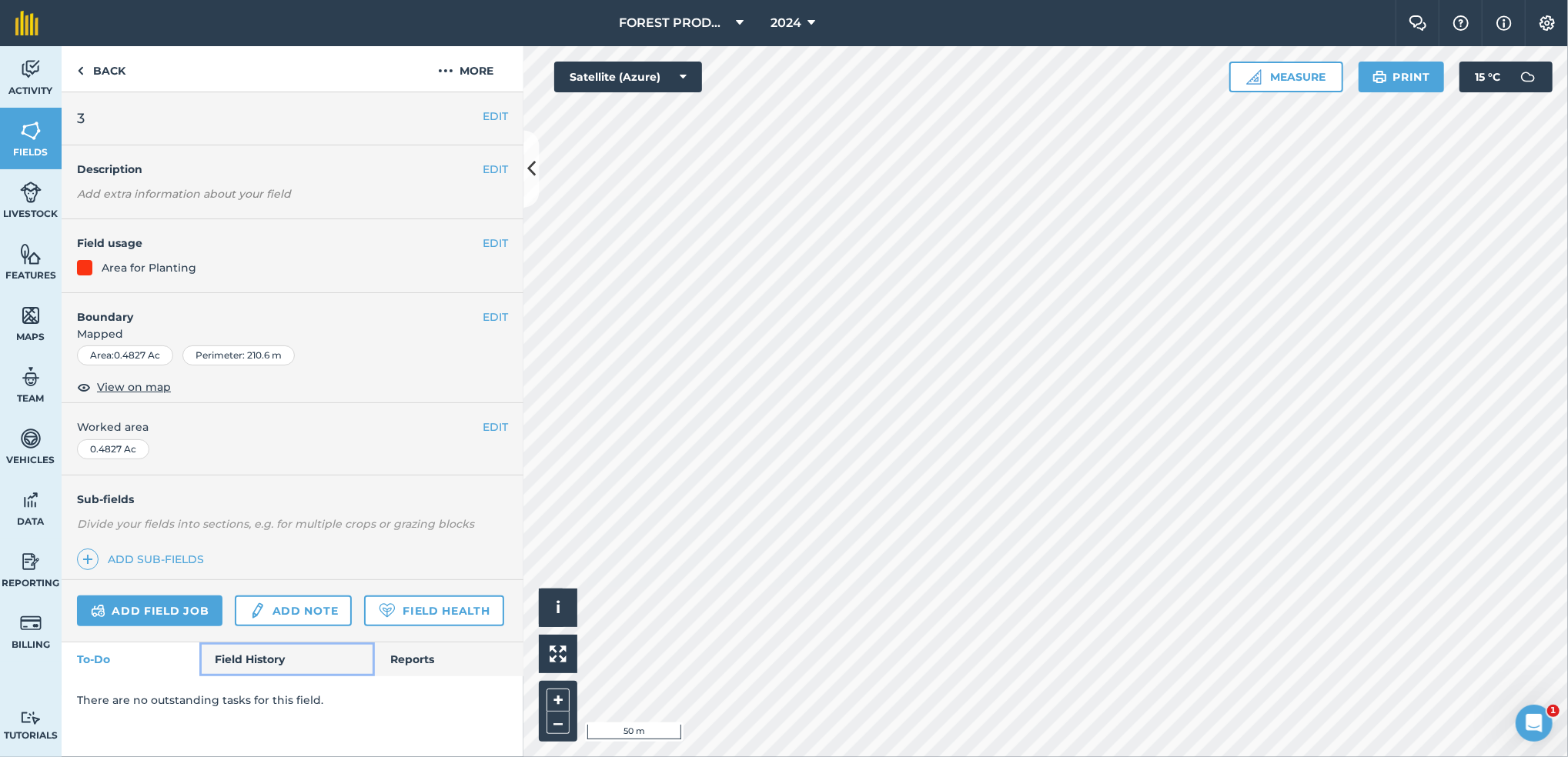
click at [302, 652] on link "Field History" at bounding box center [287, 659] width 175 height 34
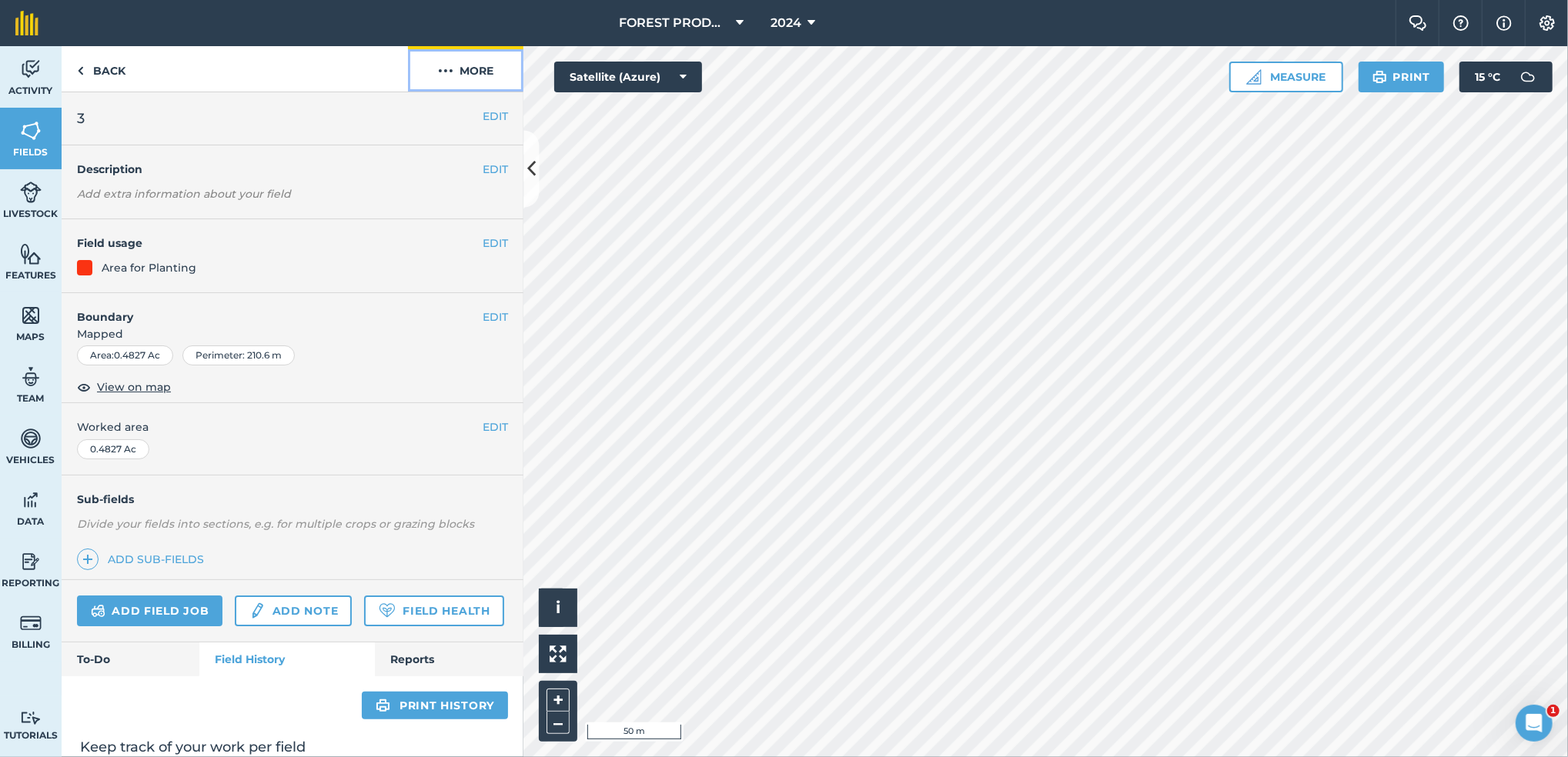
click at [466, 71] on button "More" at bounding box center [465, 69] width 116 height 46
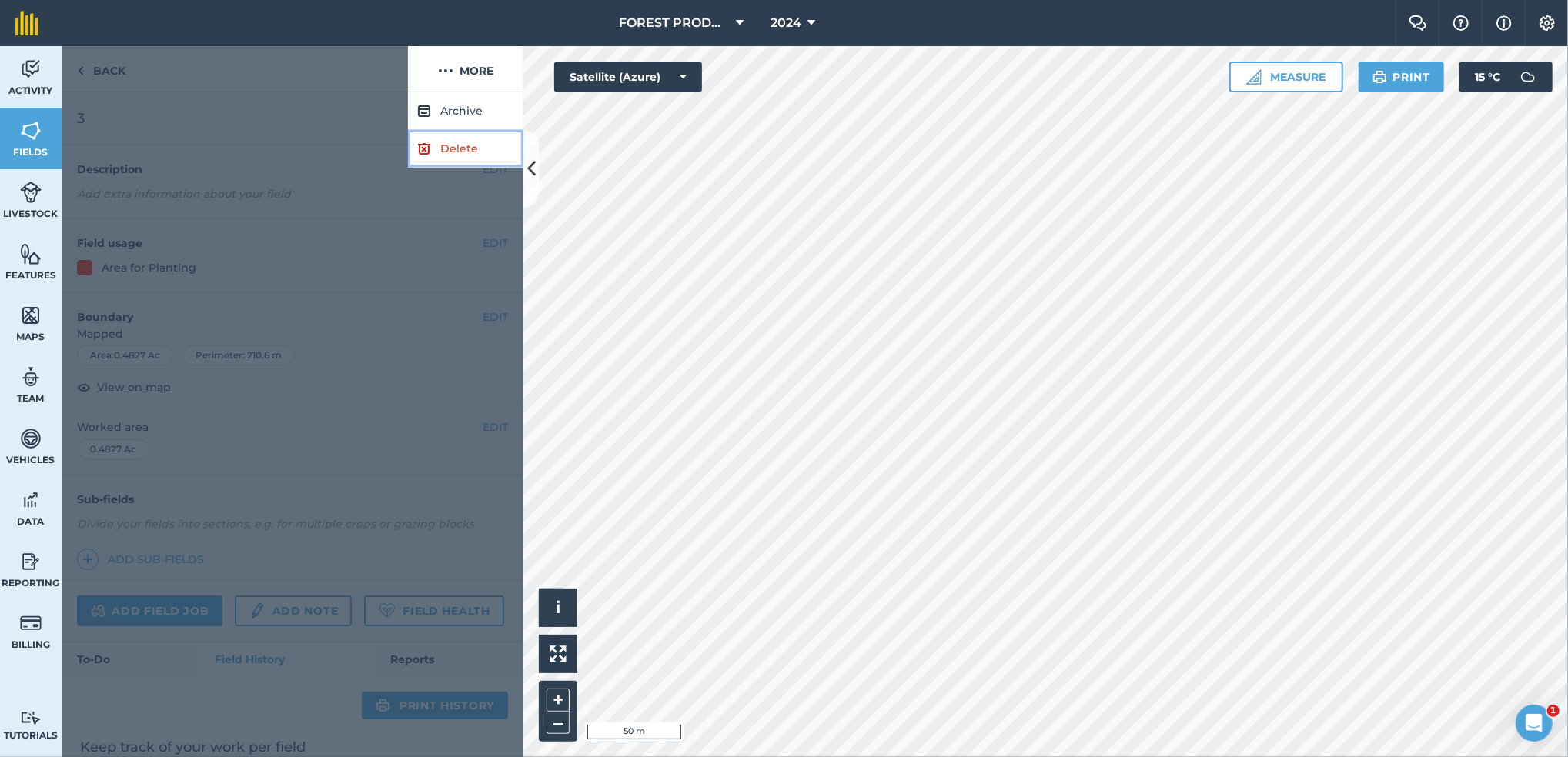
click at [440, 151] on link "Delete" at bounding box center [465, 149] width 116 height 38
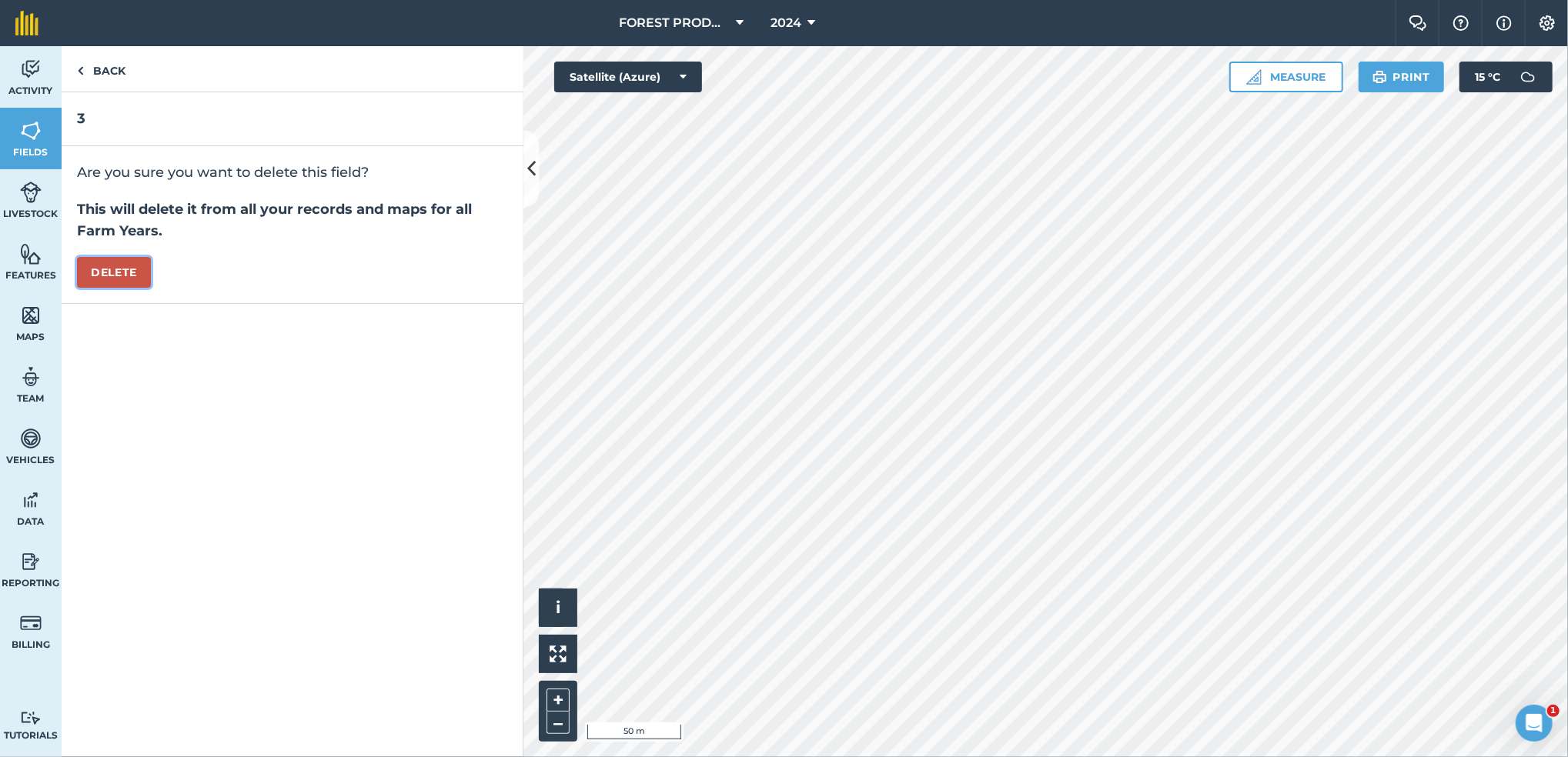
click at [124, 268] on button "Delete" at bounding box center [114, 272] width 74 height 31
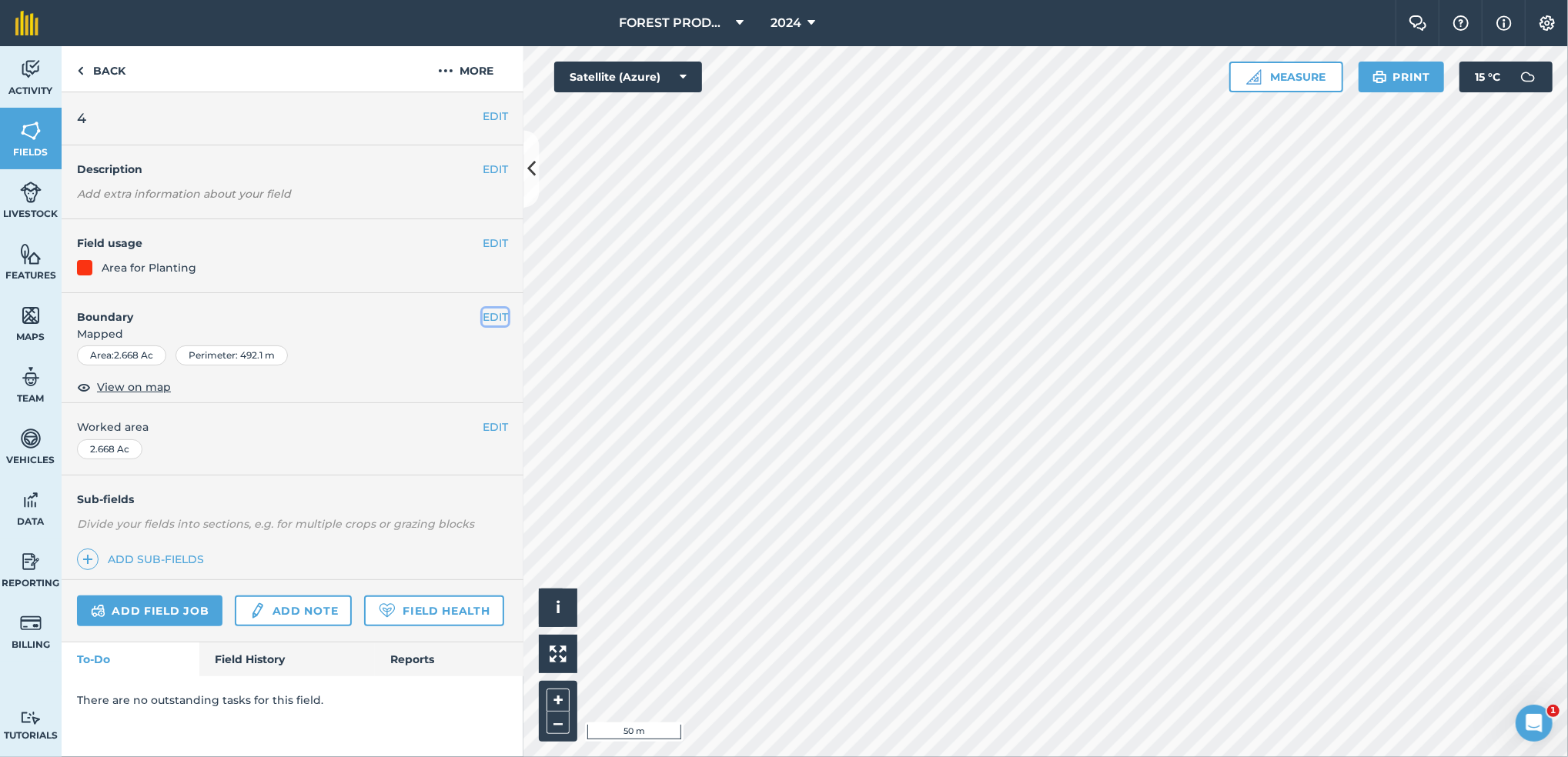
click at [491, 314] on button "EDIT" at bounding box center [495, 317] width 25 height 17
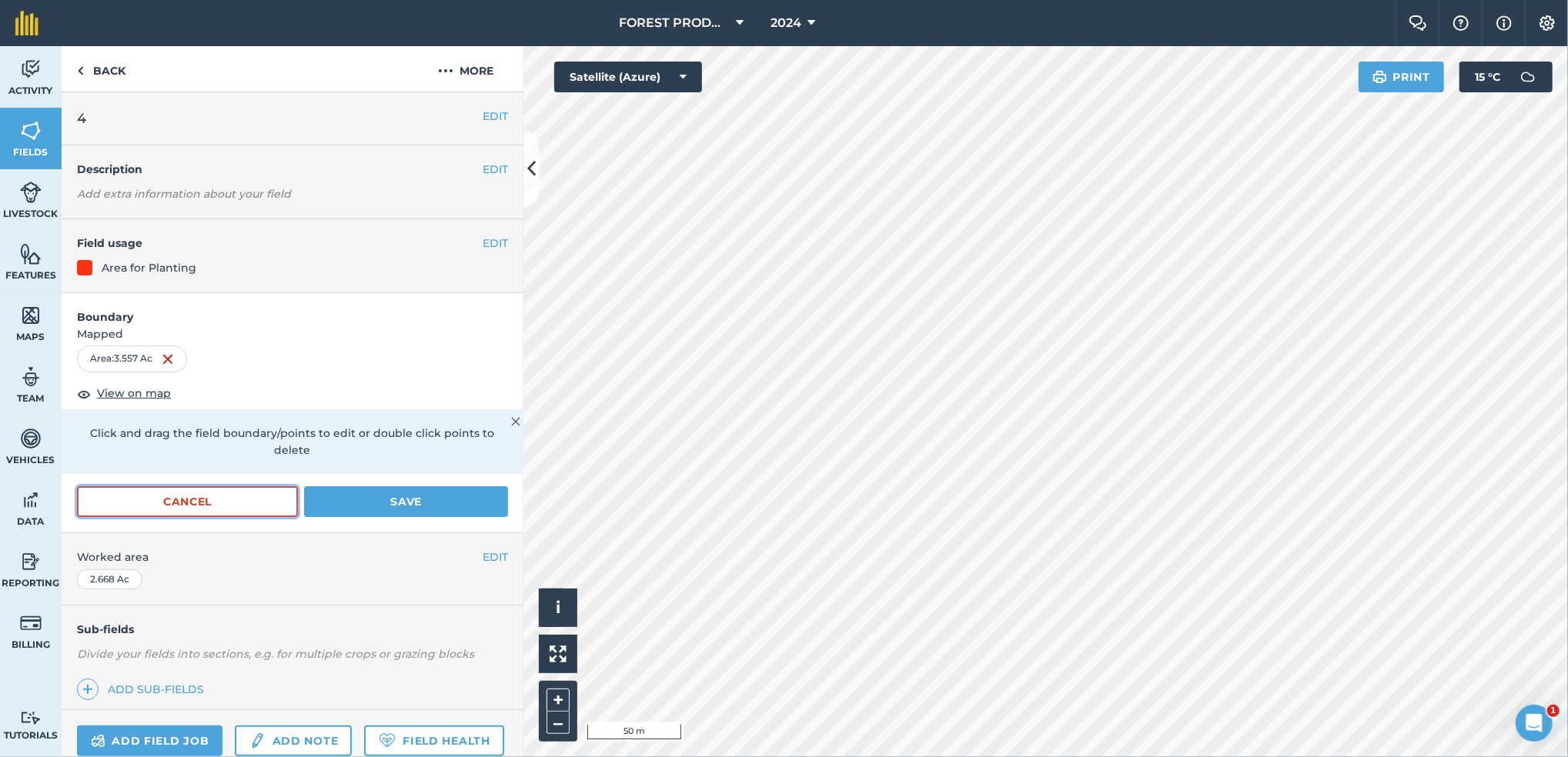
click at [224, 502] on button "Cancel" at bounding box center [187, 501] width 221 height 31
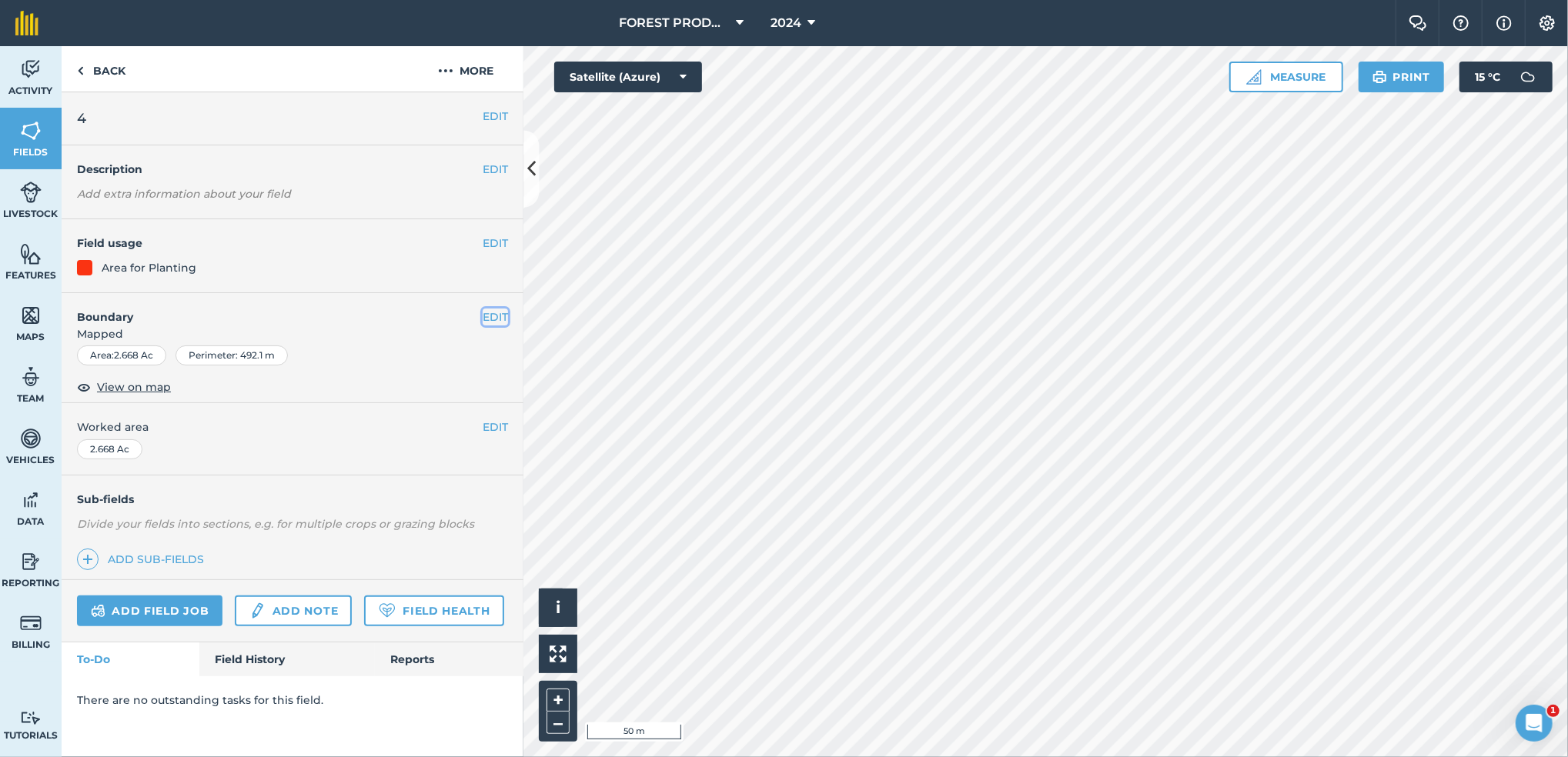
click at [494, 318] on button "EDIT" at bounding box center [495, 317] width 25 height 17
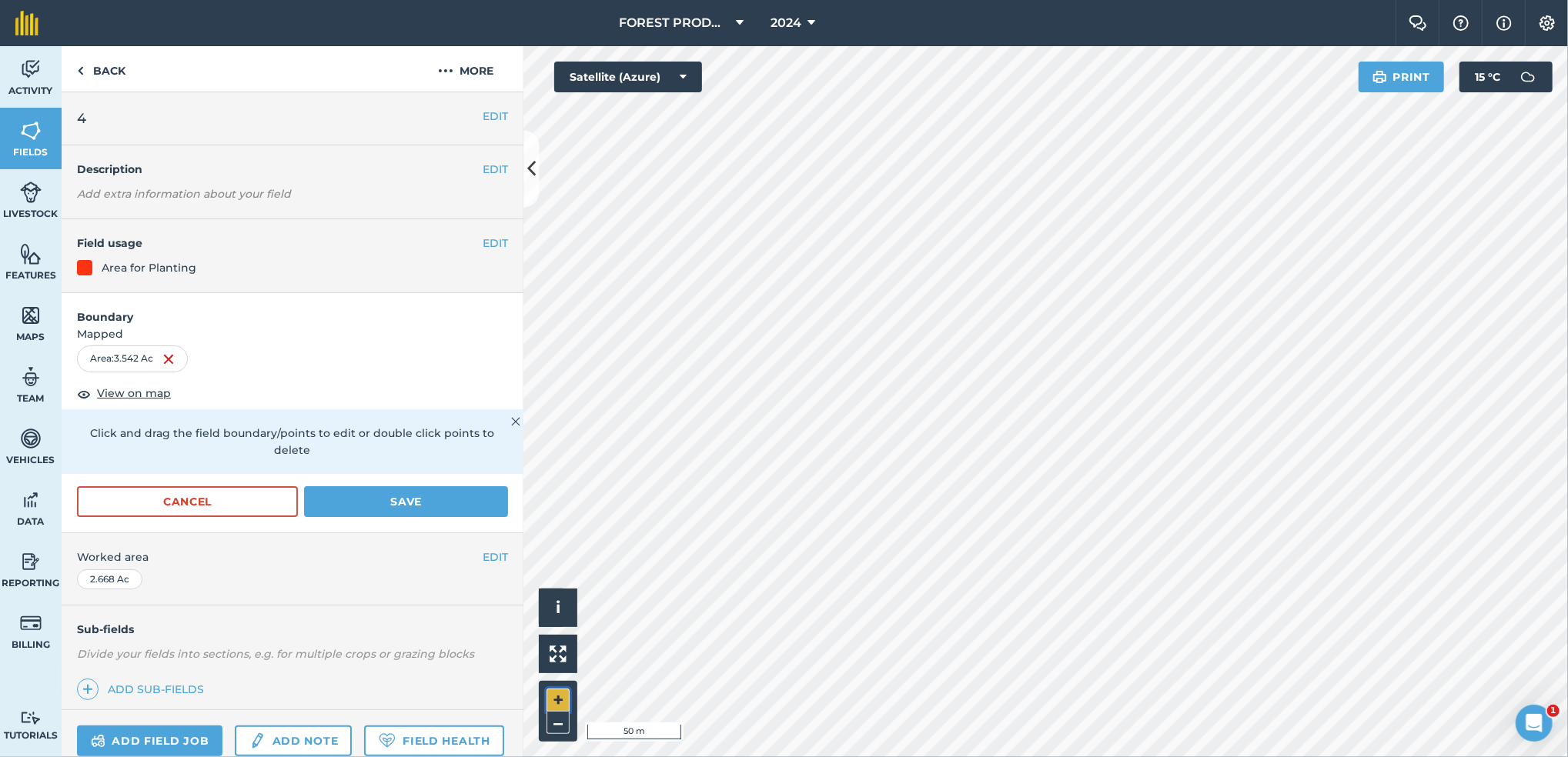
click at [553, 694] on button "+" at bounding box center [557, 700] width 23 height 23
click at [560, 724] on button "–" at bounding box center [557, 723] width 23 height 22
click at [408, 500] on button "Save" at bounding box center [405, 501] width 204 height 31
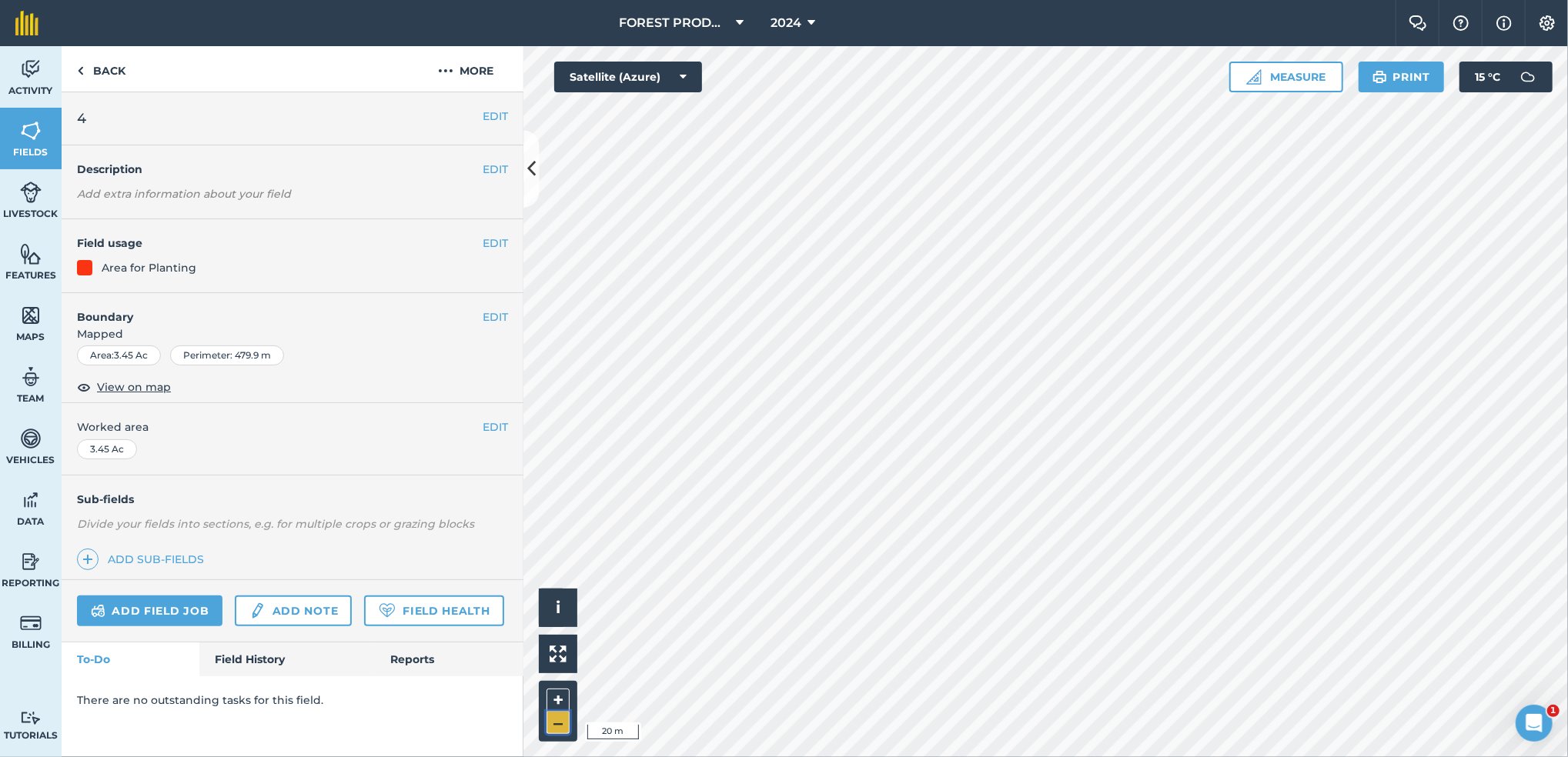
click at [560, 725] on button "–" at bounding box center [557, 723] width 23 height 22
click at [91, 68] on link "Back" at bounding box center [101, 69] width 80 height 46
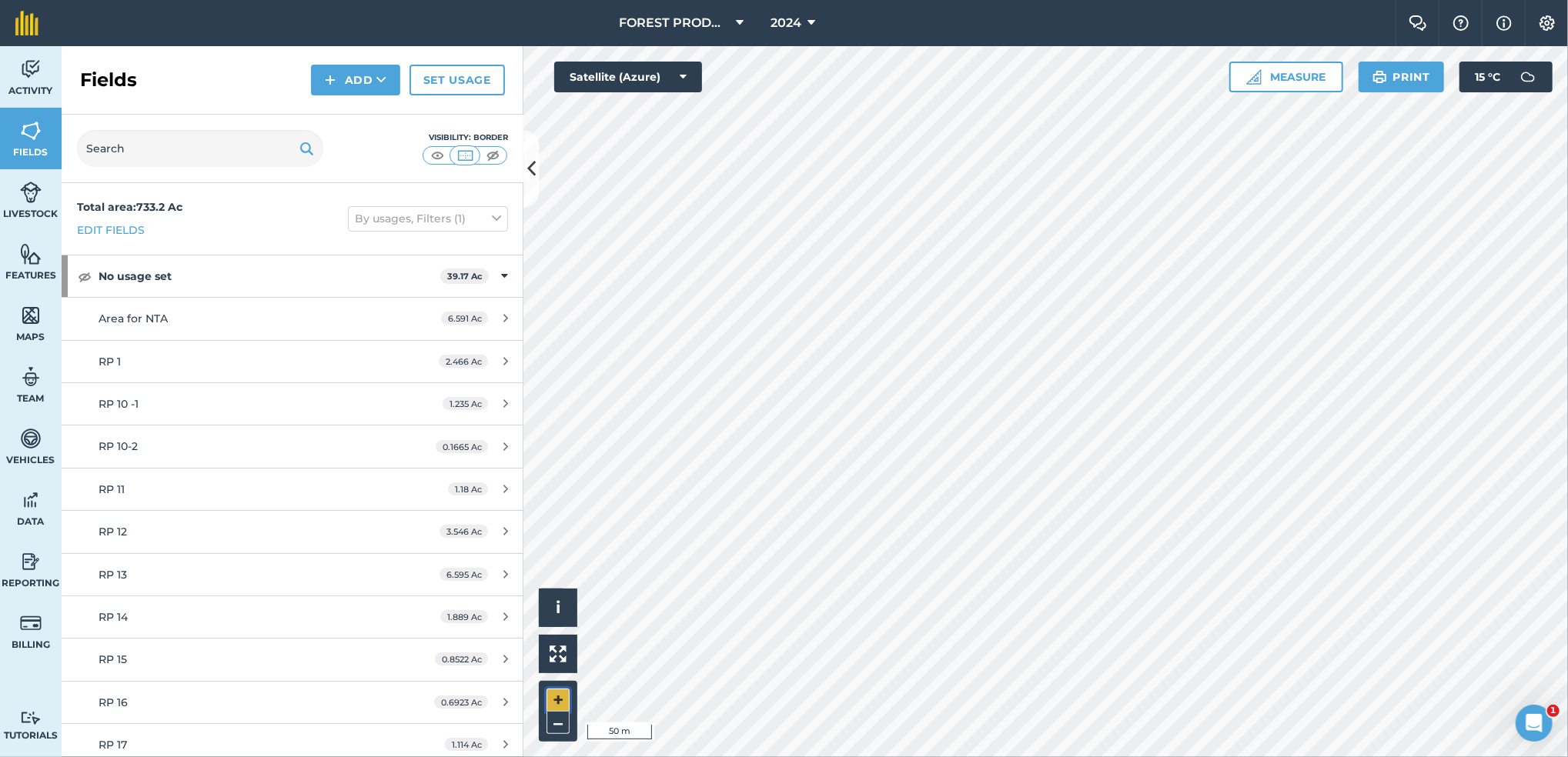
click at [559, 696] on button "+" at bounding box center [557, 700] width 23 height 23
click at [560, 730] on button "–" at bounding box center [557, 723] width 23 height 22
click at [557, 701] on button "+" at bounding box center [557, 700] width 23 height 23
click at [549, 734] on button "–" at bounding box center [557, 723] width 23 height 22
click at [564, 703] on button "+" at bounding box center [557, 700] width 23 height 23
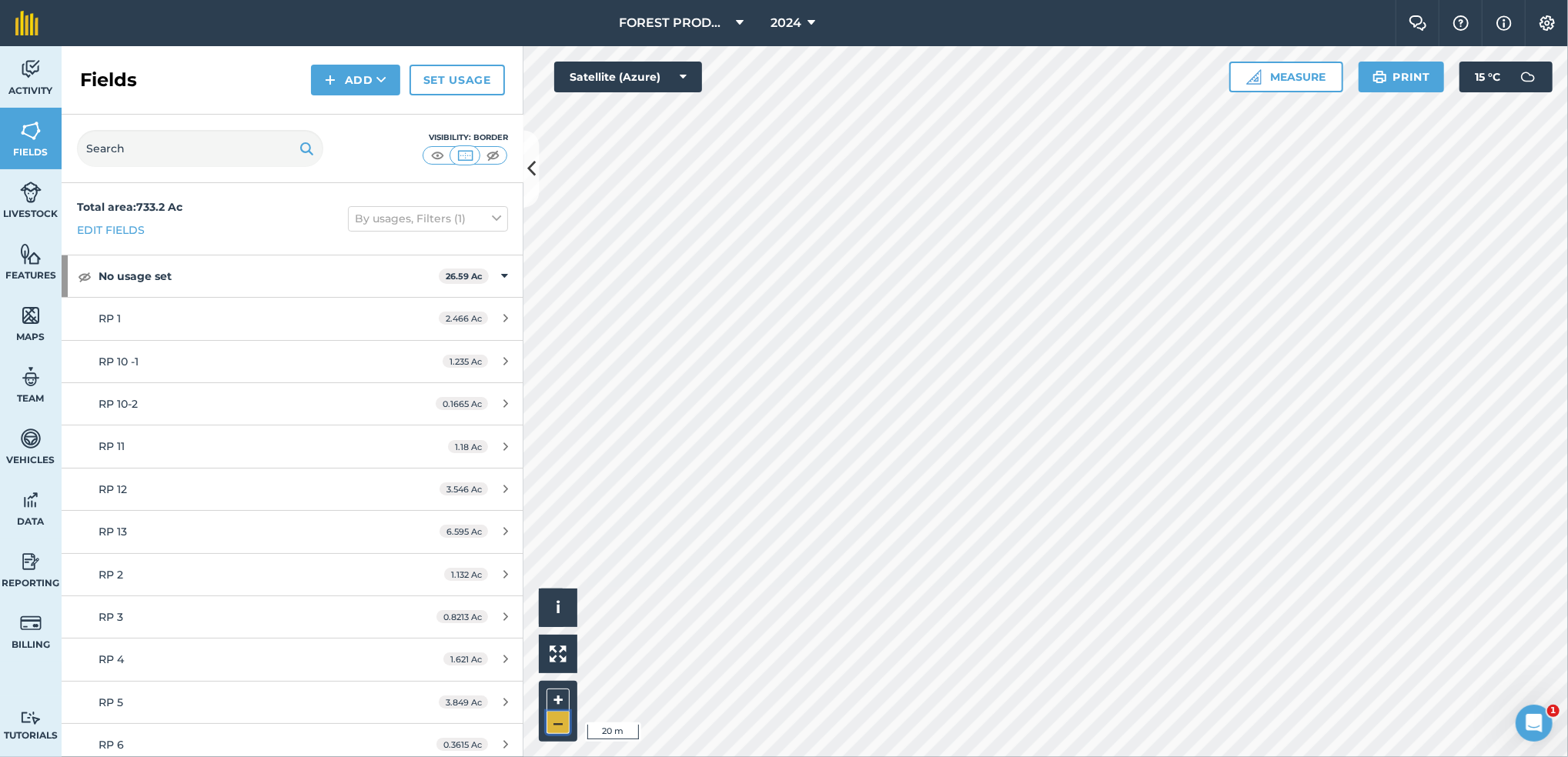
click at [556, 721] on button "–" at bounding box center [557, 723] width 23 height 22
click at [555, 696] on button "+" at bounding box center [557, 700] width 23 height 23
click at [557, 715] on button "–" at bounding box center [557, 723] width 23 height 22
click at [560, 708] on button "+" at bounding box center [557, 700] width 23 height 23
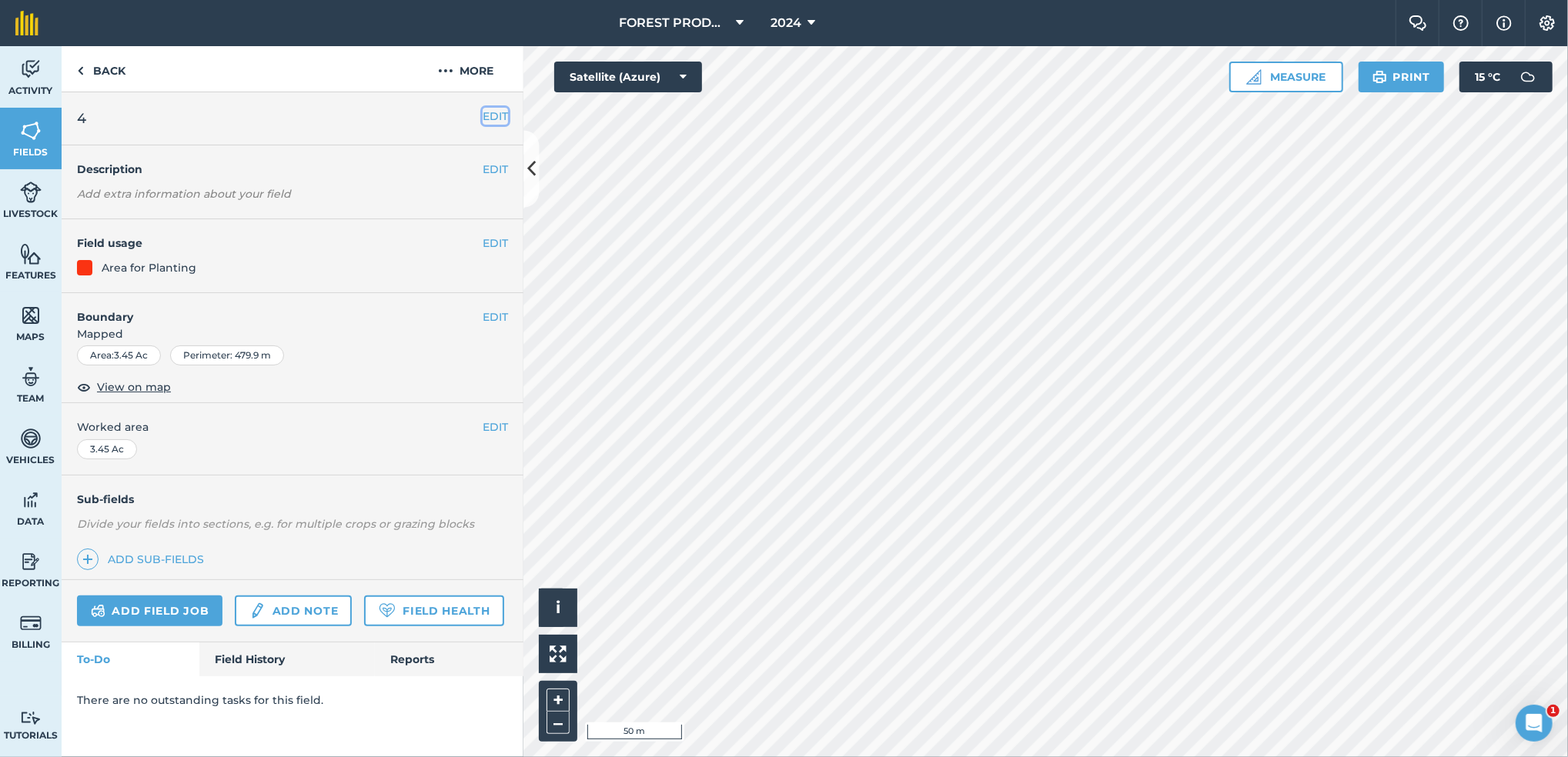
click at [501, 110] on button "EDIT" at bounding box center [495, 116] width 25 height 17
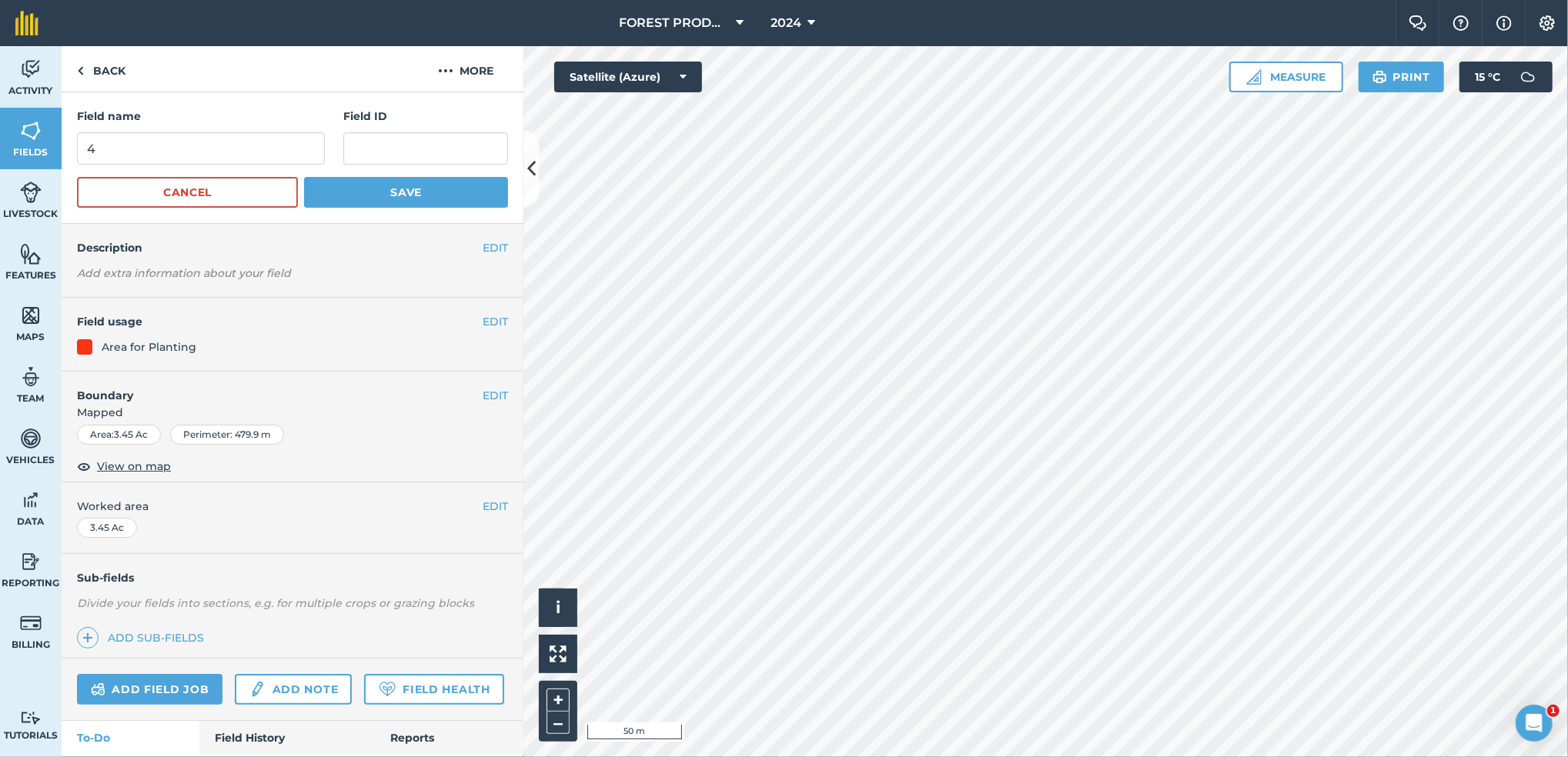
click at [116, 127] on div "Field name 4" at bounding box center [201, 136] width 248 height 57
click at [111, 145] on input "4" at bounding box center [201, 148] width 248 height 32
type input "3"
click at [373, 194] on button "Save" at bounding box center [405, 192] width 204 height 31
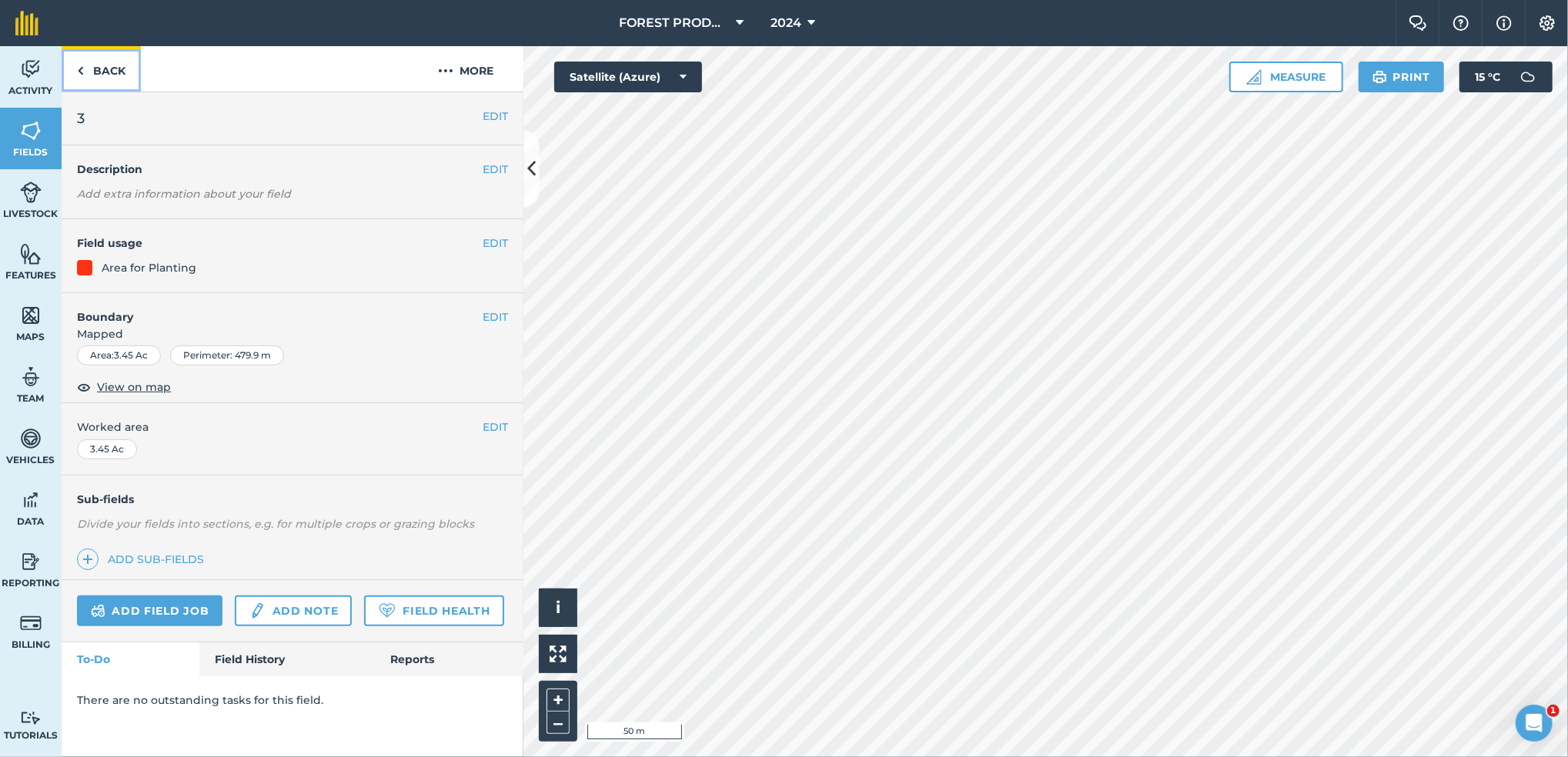
click at [95, 68] on link "Back" at bounding box center [101, 69] width 80 height 46
click at [129, 114] on h2 "5" at bounding box center [279, 118] width 405 height 21
click at [483, 121] on button "EDIT" at bounding box center [495, 116] width 25 height 17
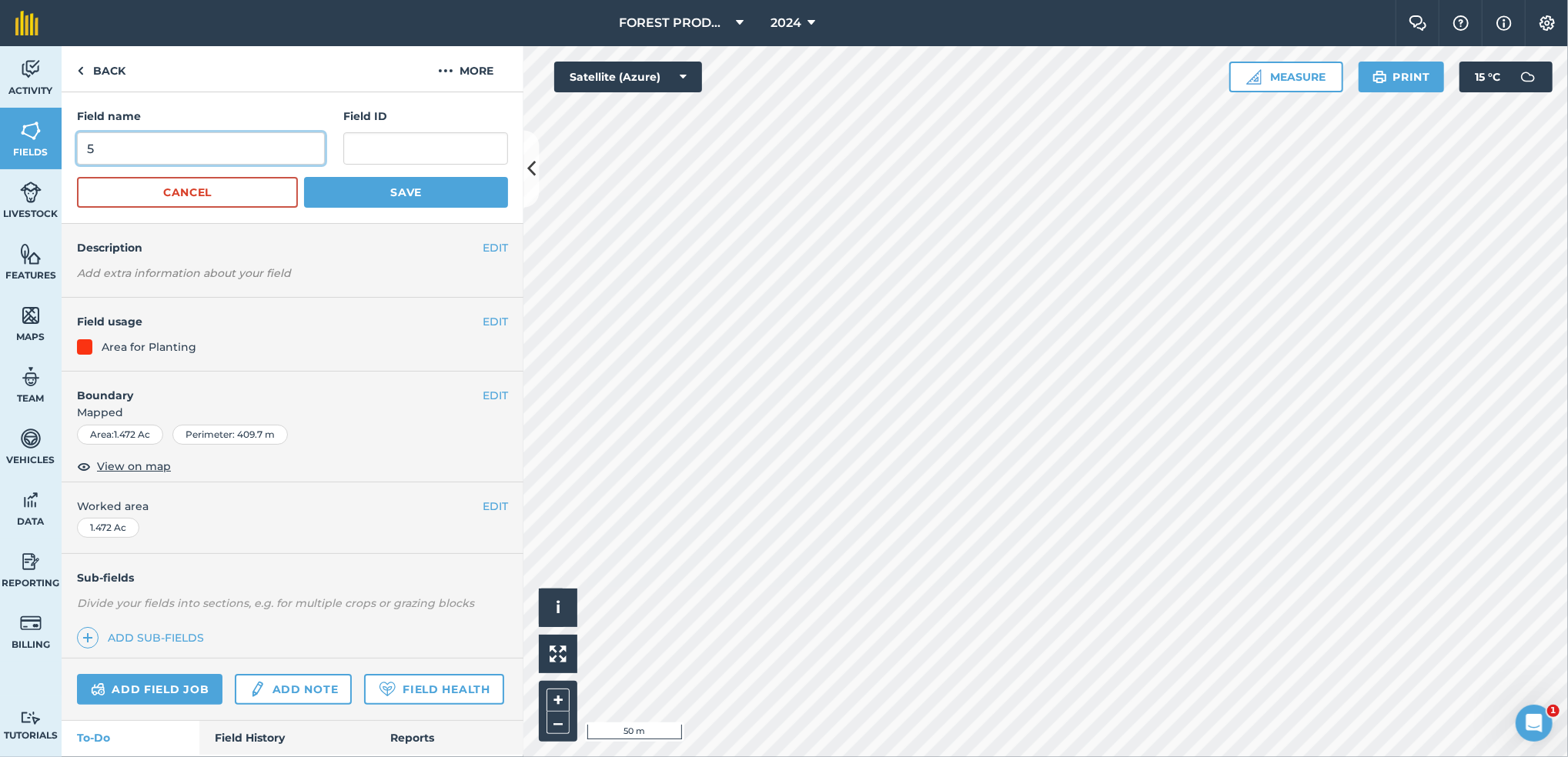
click at [121, 146] on input "5" at bounding box center [201, 148] width 248 height 32
type input "4"
click at [327, 188] on button "Save" at bounding box center [405, 192] width 204 height 31
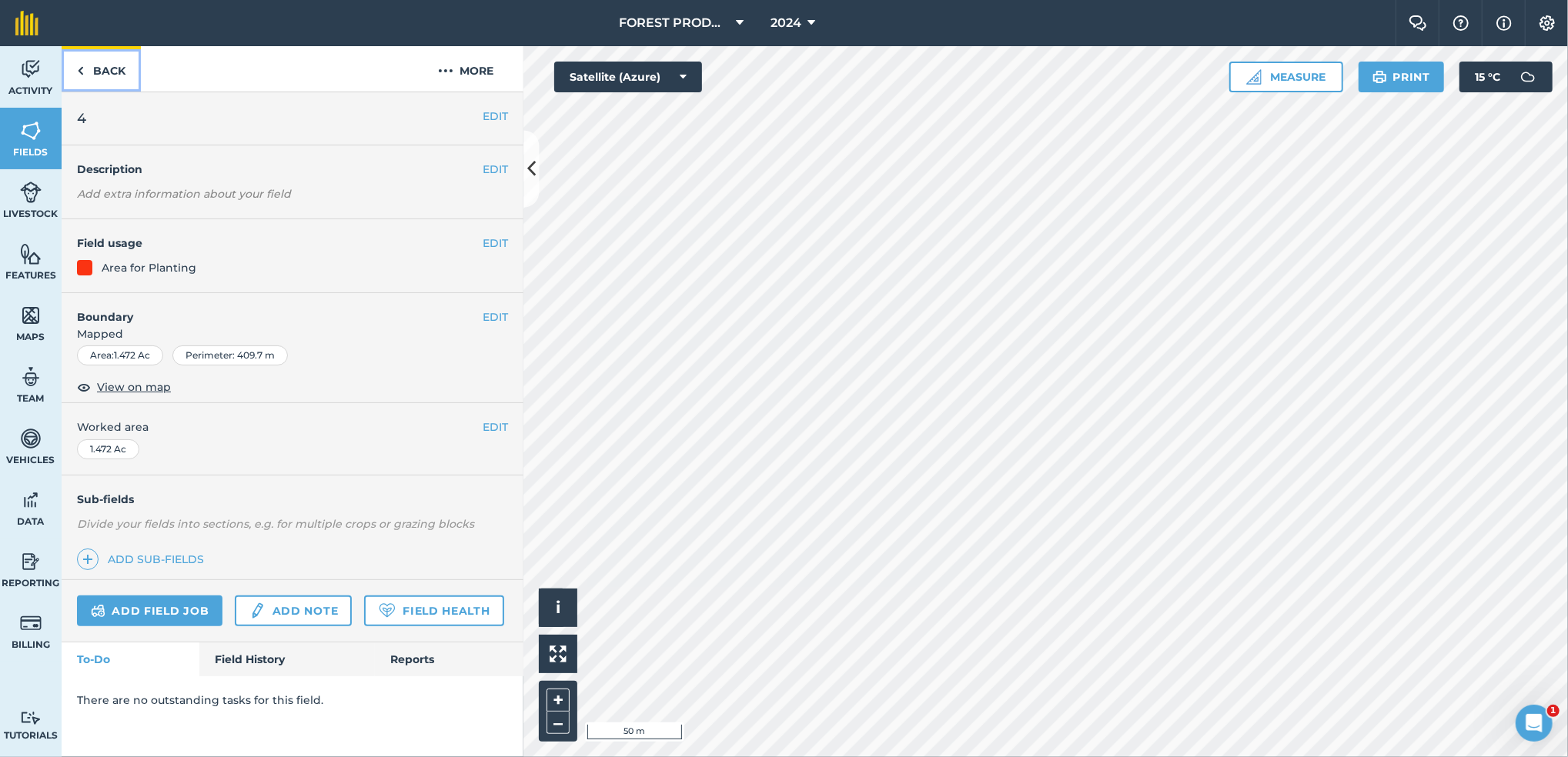
click at [120, 62] on link "Back" at bounding box center [101, 69] width 80 height 46
